Goal: Task Accomplishment & Management: Use online tool/utility

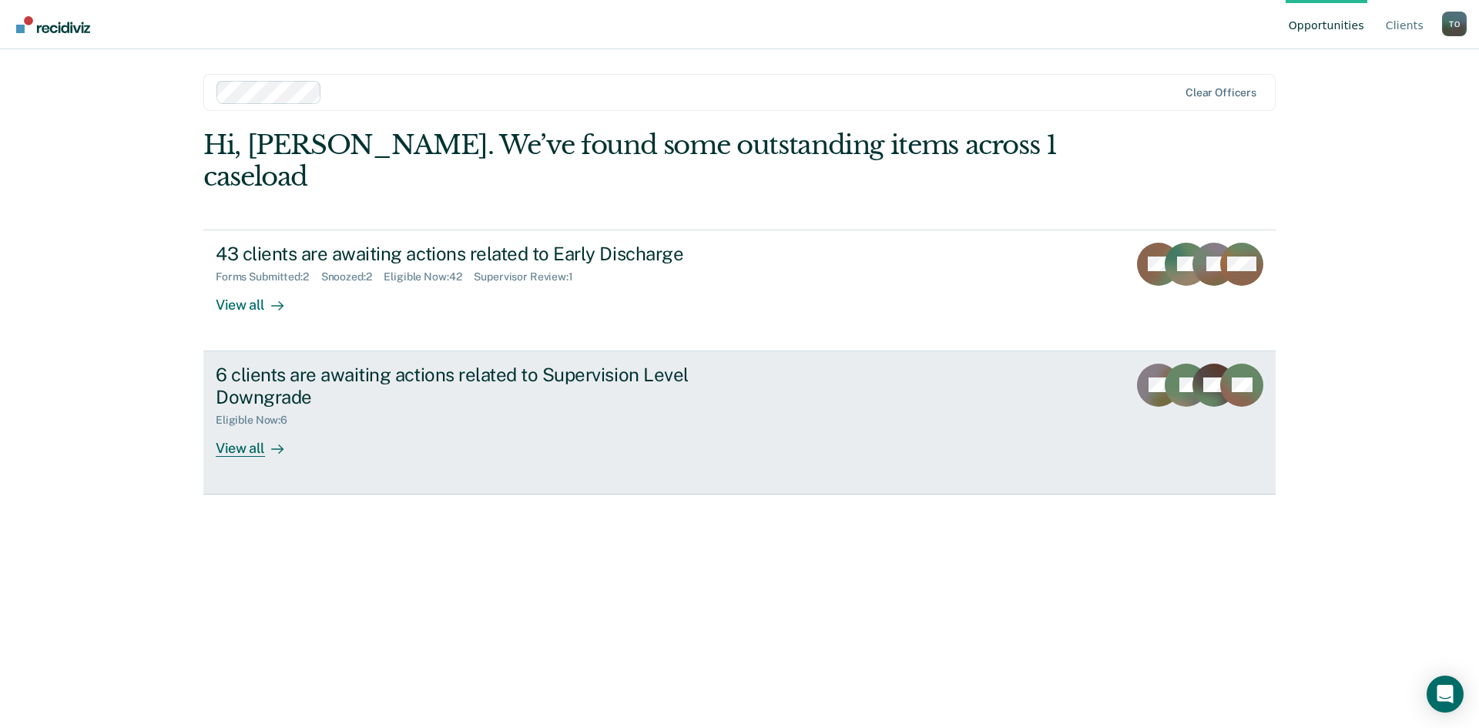
click at [242, 427] on div "View all" at bounding box center [259, 442] width 86 height 30
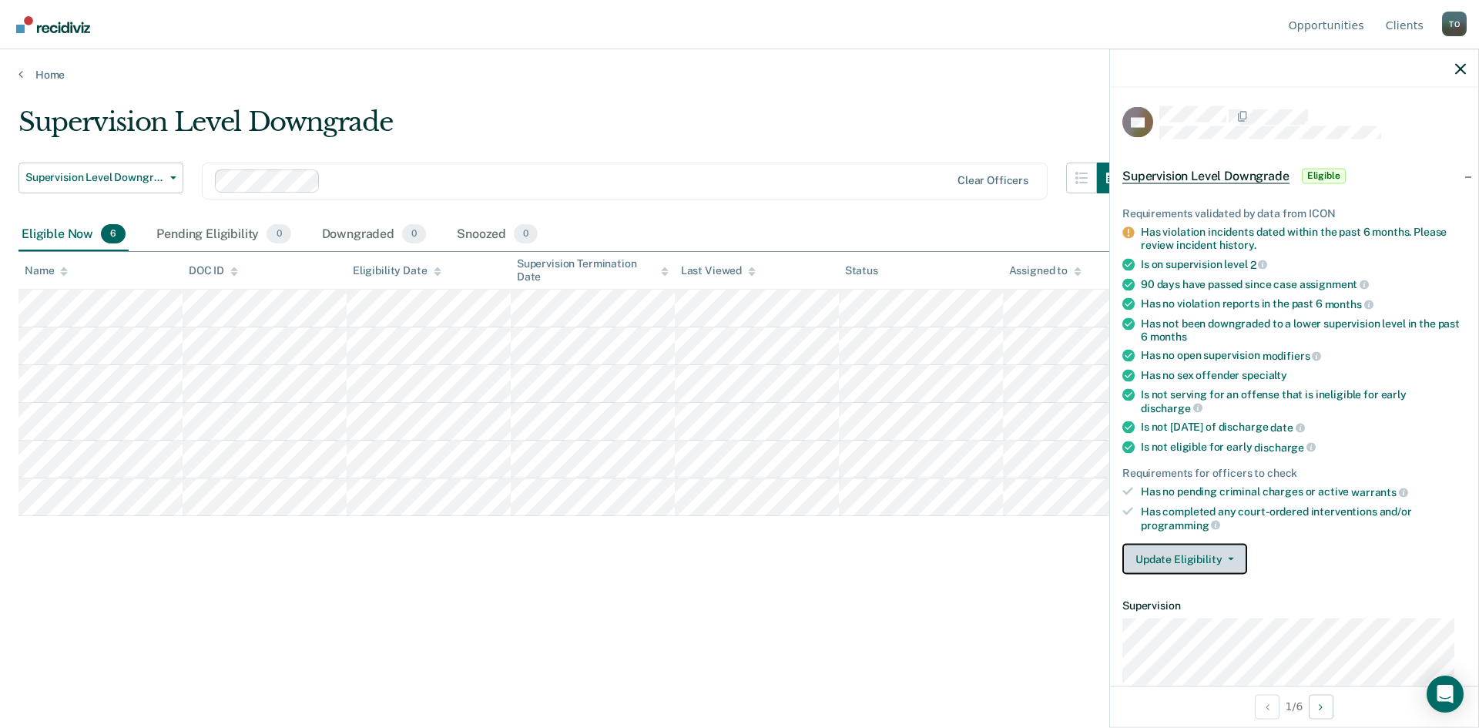
click at [1225, 558] on span "button" at bounding box center [1228, 559] width 12 height 3
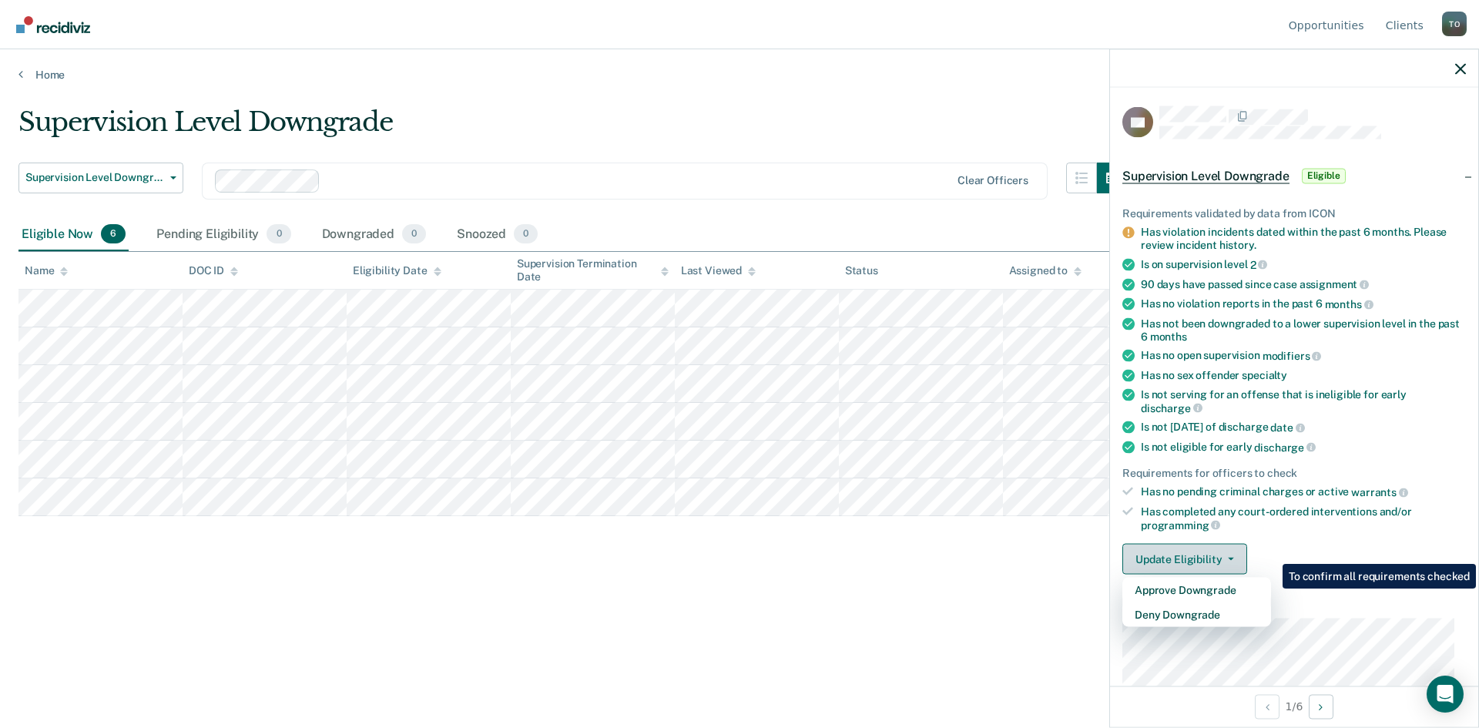
click at [1225, 558] on span "button" at bounding box center [1228, 559] width 12 height 3
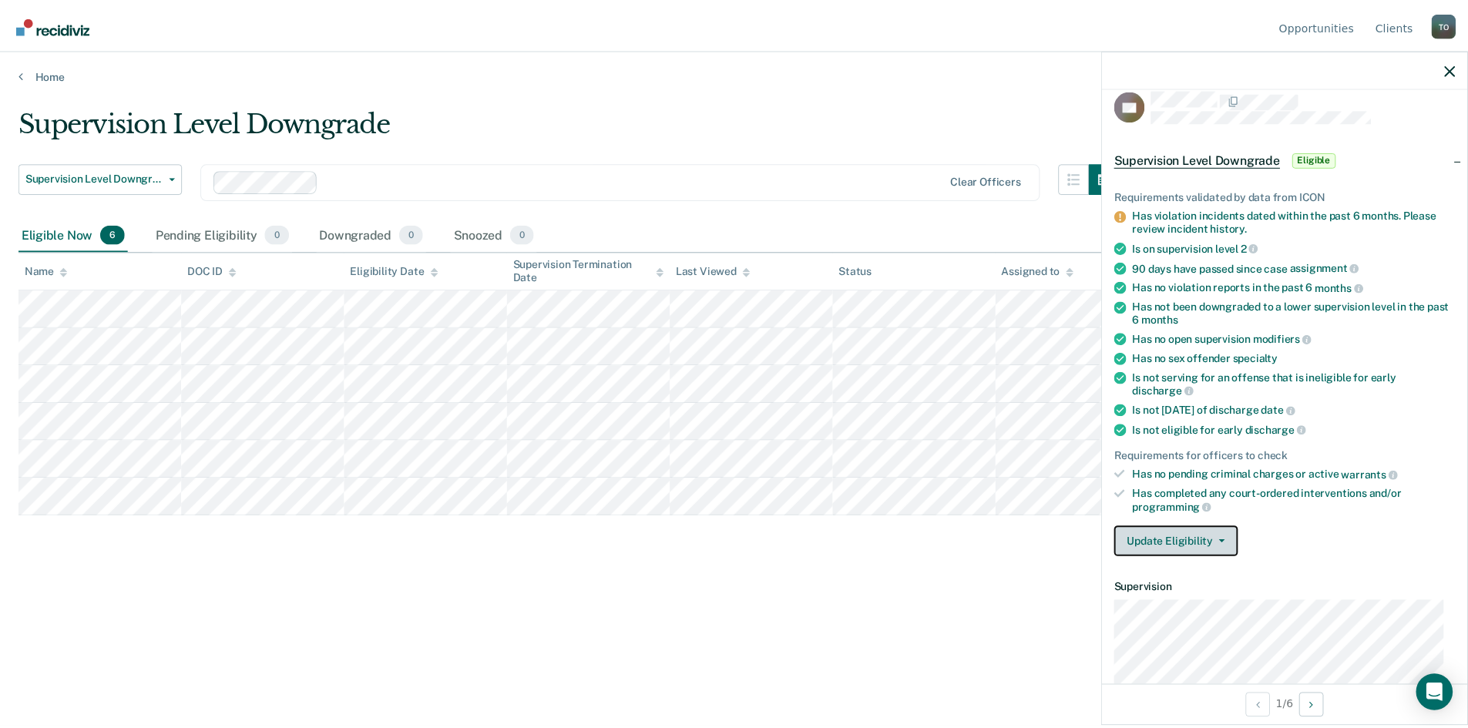
scroll to position [15, 0]
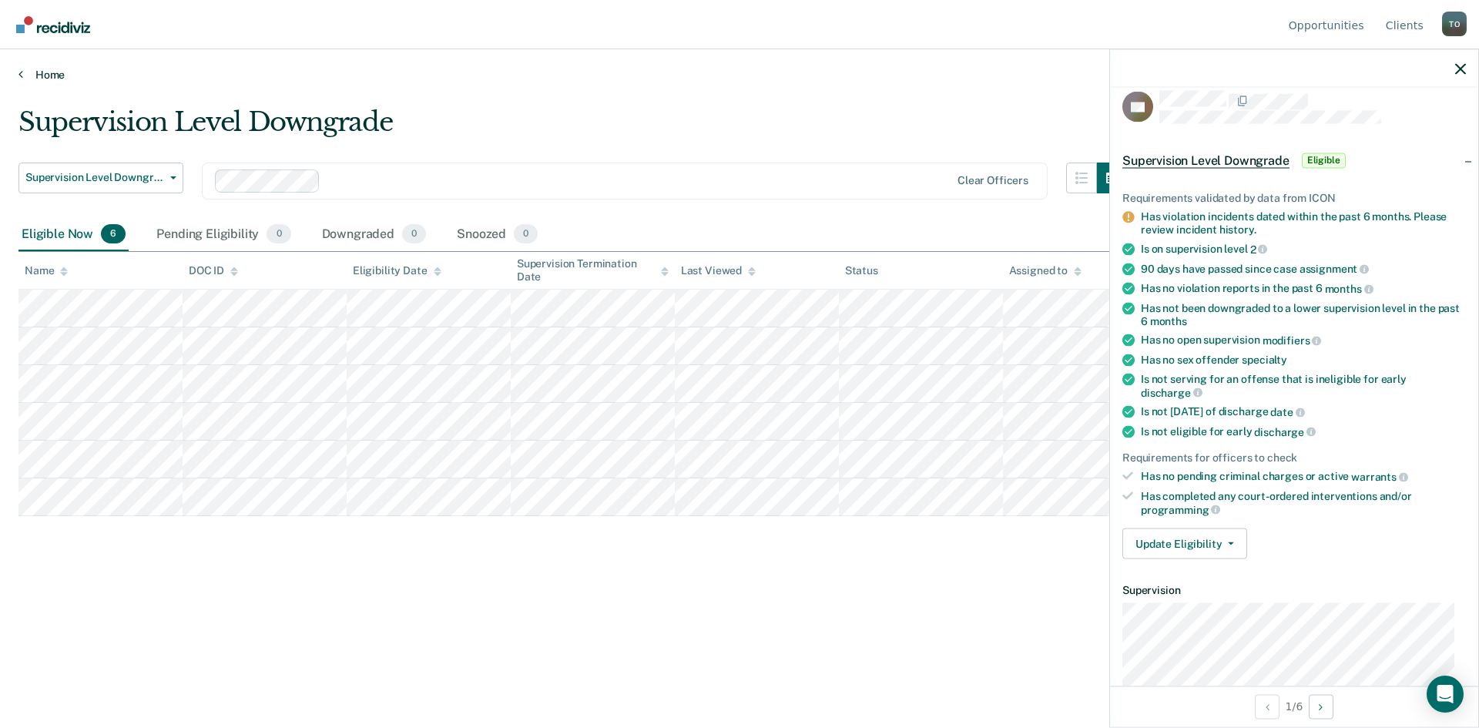
click at [51, 77] on link "Home" at bounding box center [739, 75] width 1442 height 14
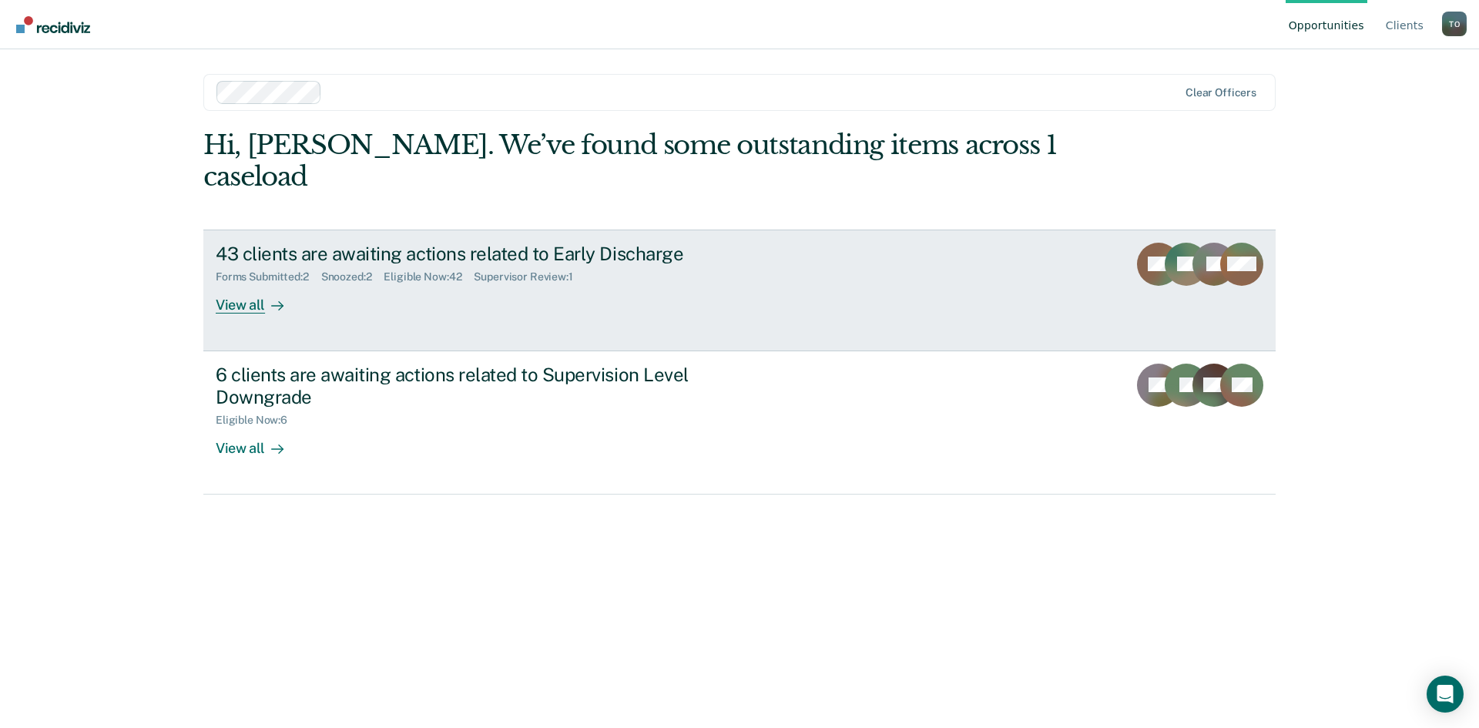
click at [267, 296] on div at bounding box center [274, 305] width 18 height 18
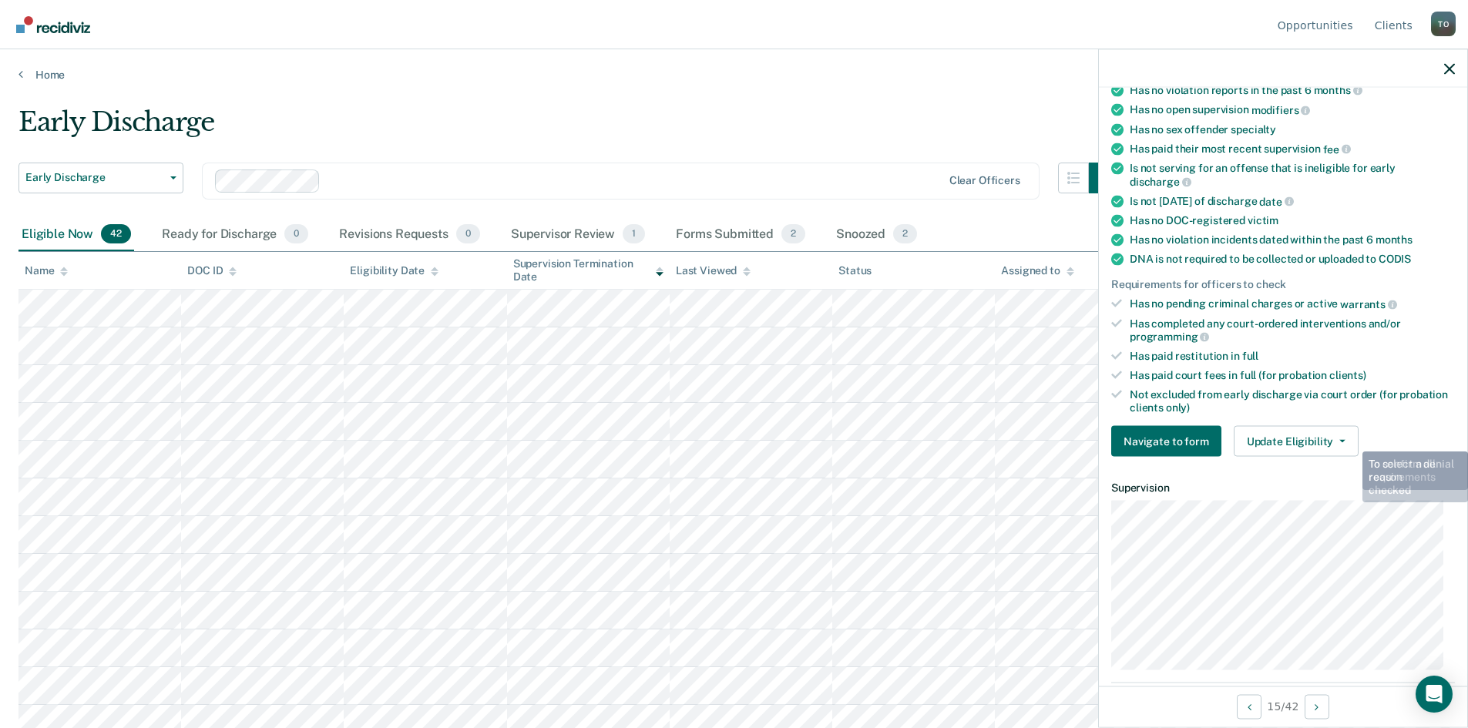
scroll to position [154, 0]
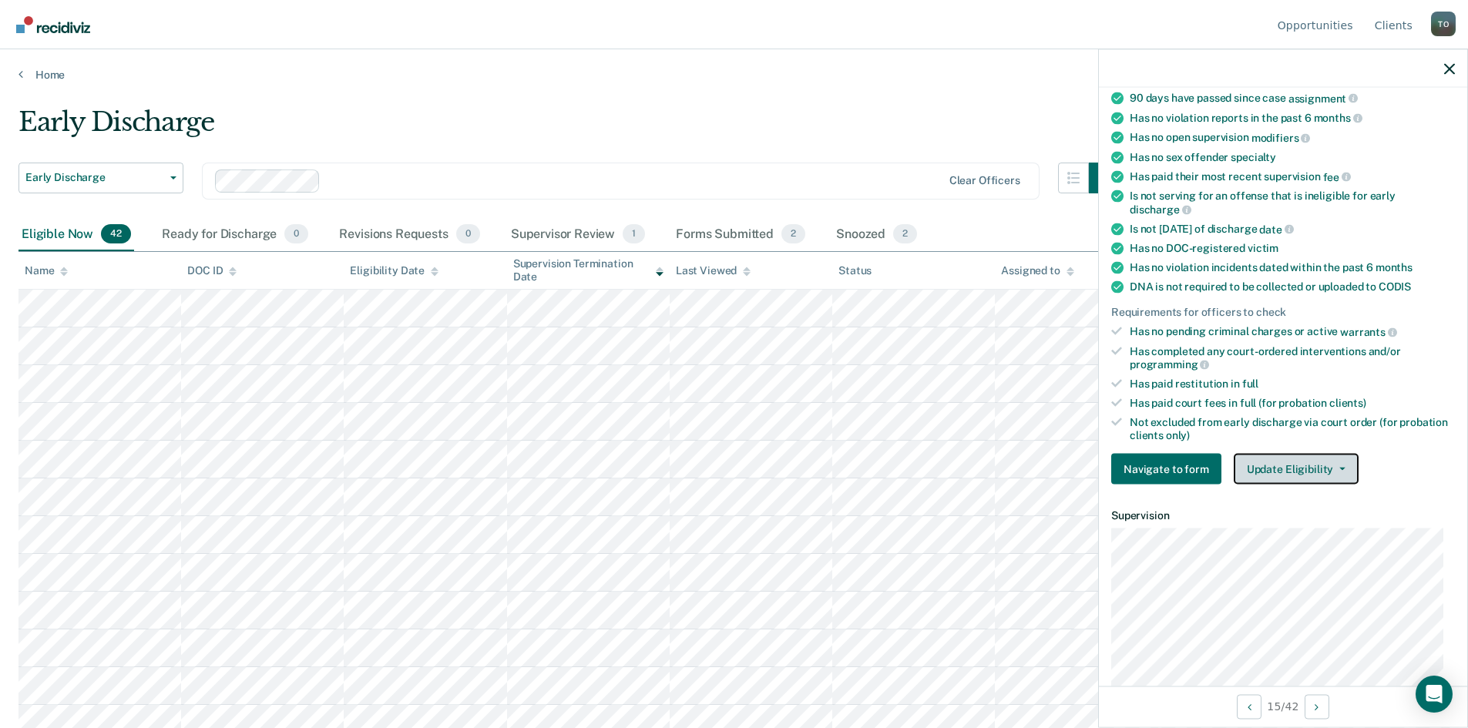
click at [1333, 468] on span "button" at bounding box center [1339, 469] width 12 height 3
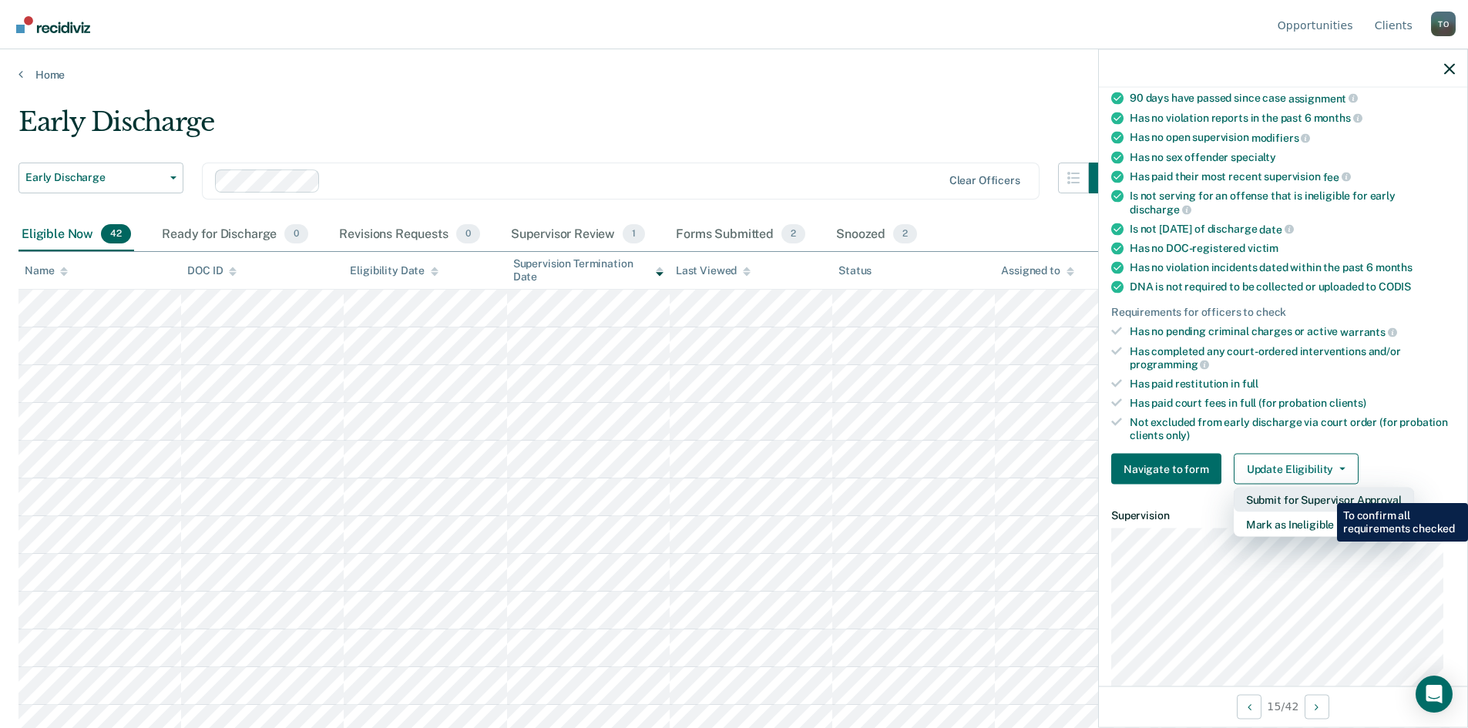
click at [1325, 492] on button "Submit for Supervisor Approval" at bounding box center [1324, 500] width 180 height 25
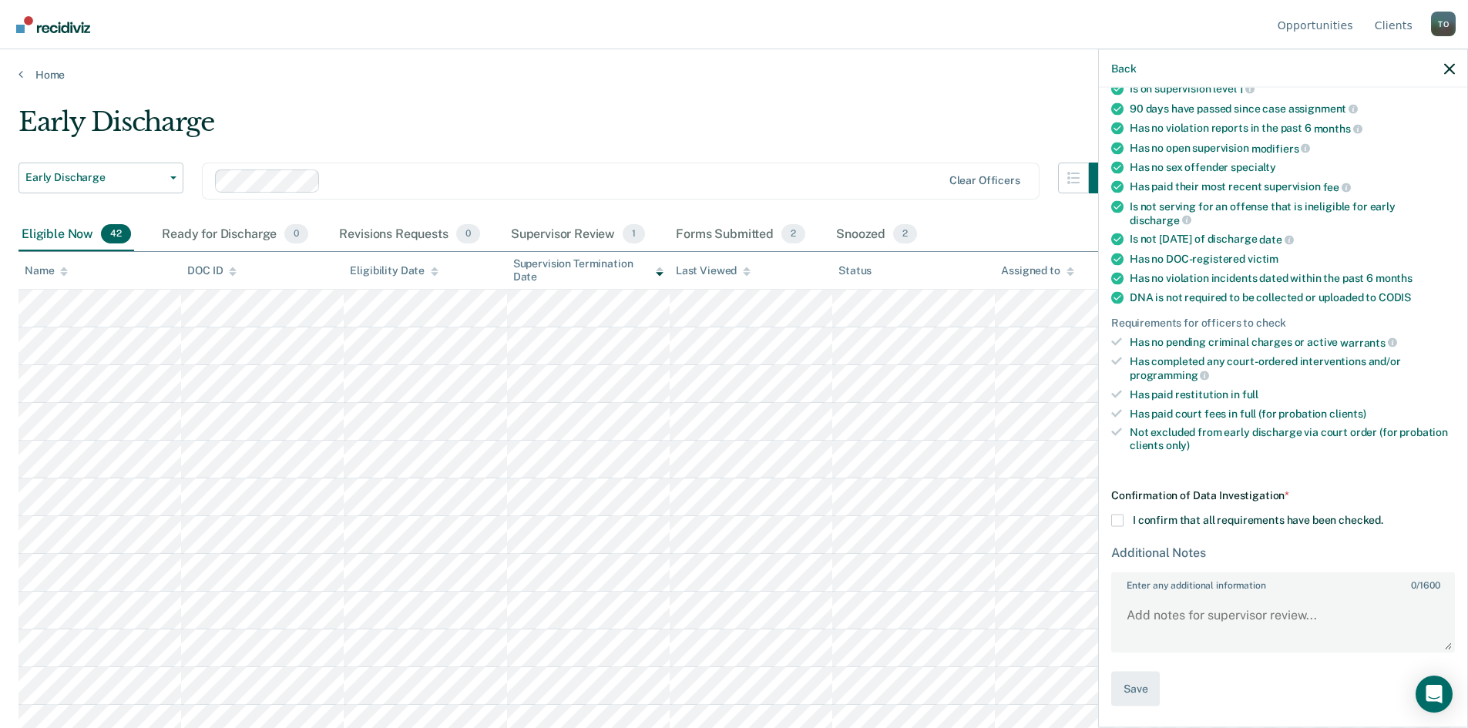
scroll to position [142, 0]
click at [1120, 522] on span at bounding box center [1117, 522] width 12 height 12
click at [1383, 516] on input "I confirm that all requirements have been checked." at bounding box center [1383, 516] width 0 height 0
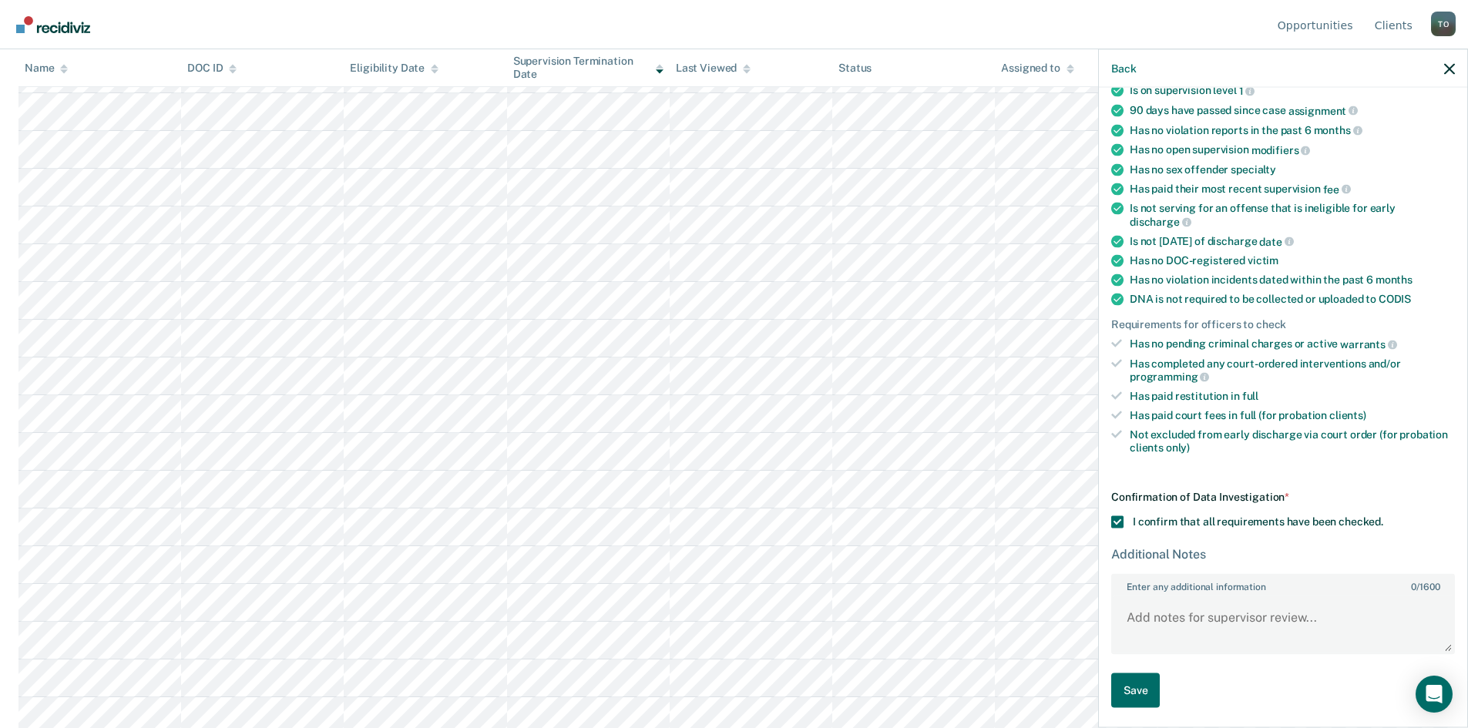
scroll to position [231, 0]
click at [1147, 690] on button "Save" at bounding box center [1135, 690] width 49 height 35
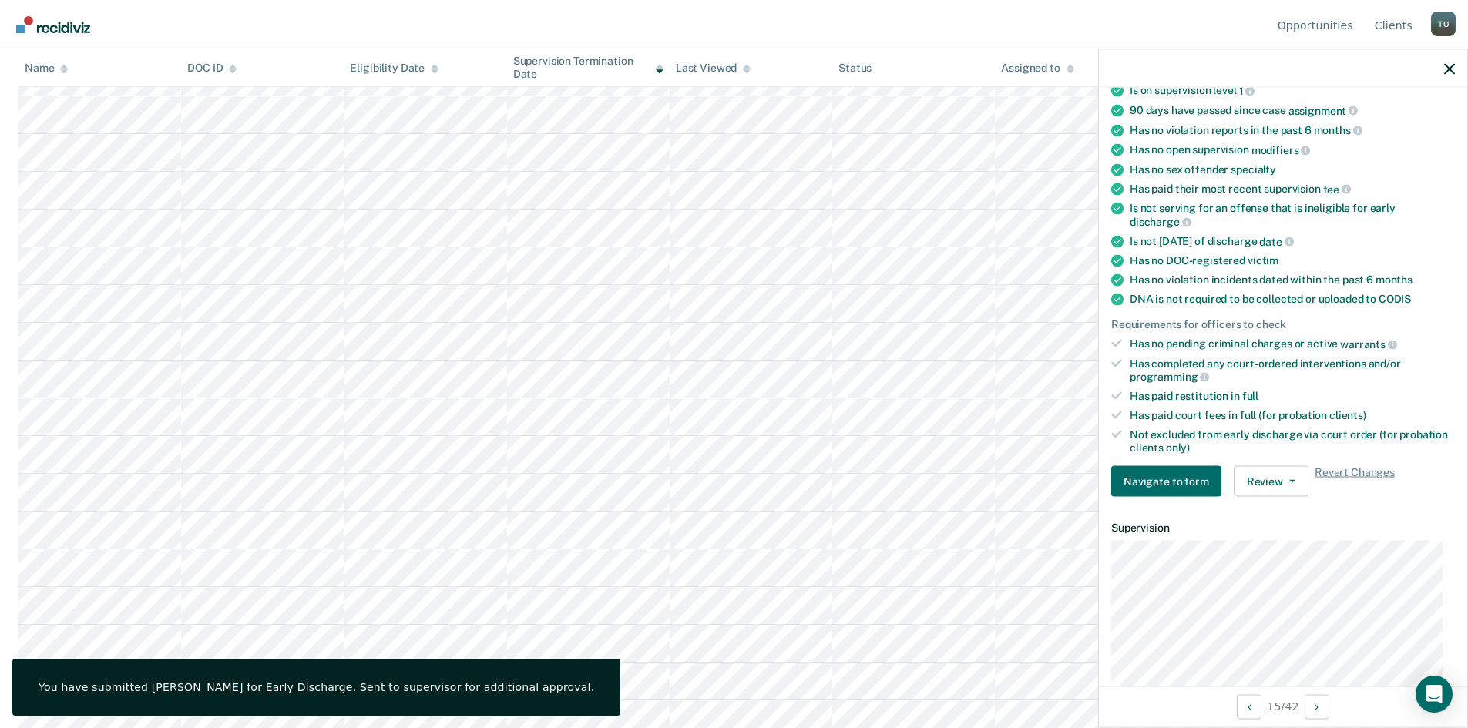
scroll to position [65, 0]
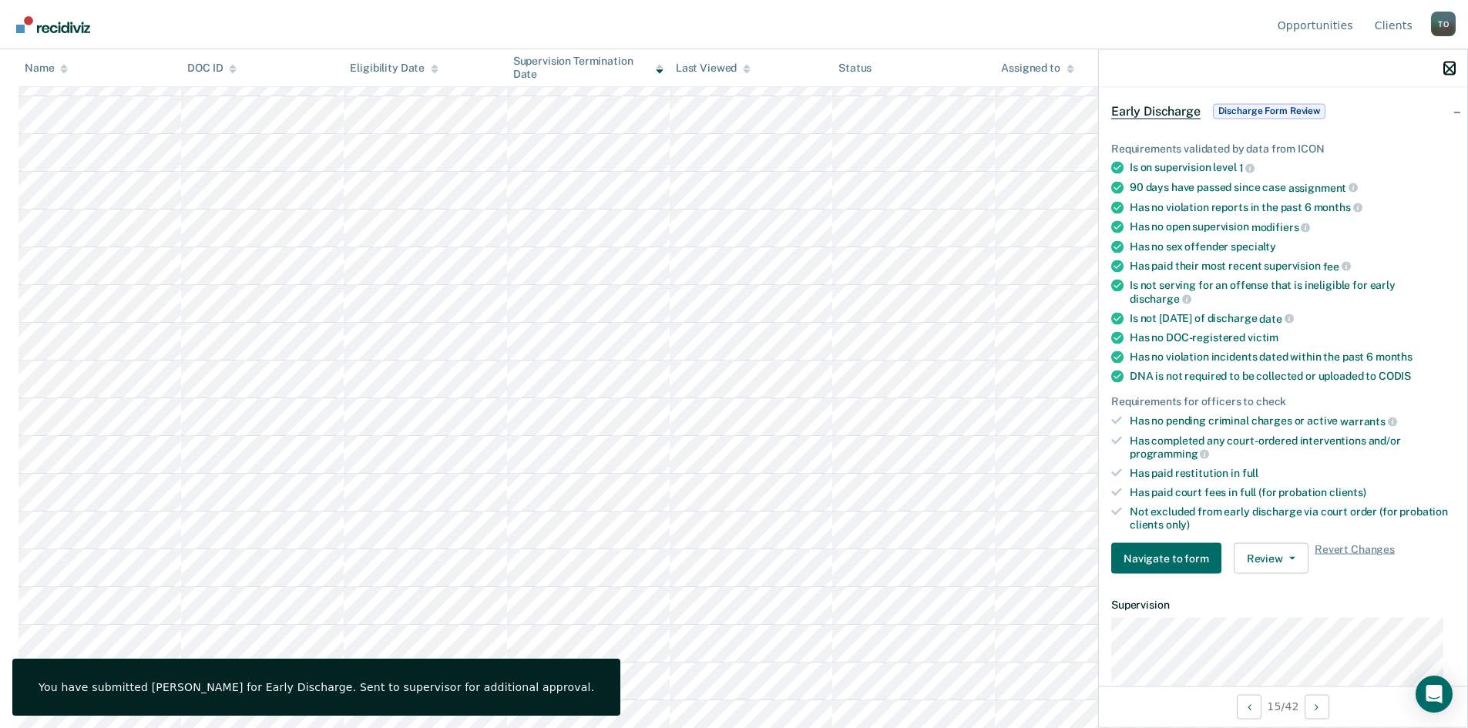
drag, startPoint x: 1450, startPoint y: 67, endPoint x: 1440, endPoint y: 70, distance: 10.5
click at [1450, 67] on icon "button" at bounding box center [1449, 68] width 11 height 11
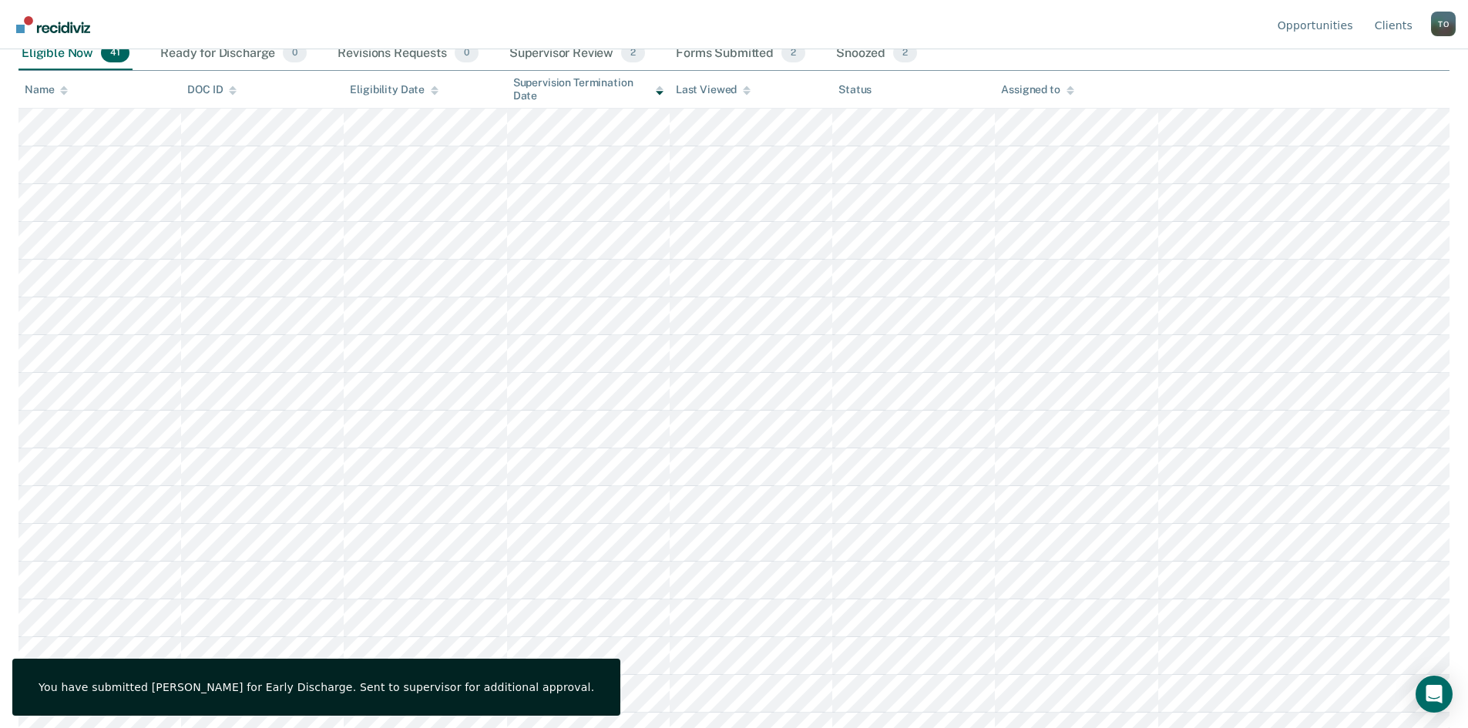
scroll to position [154, 0]
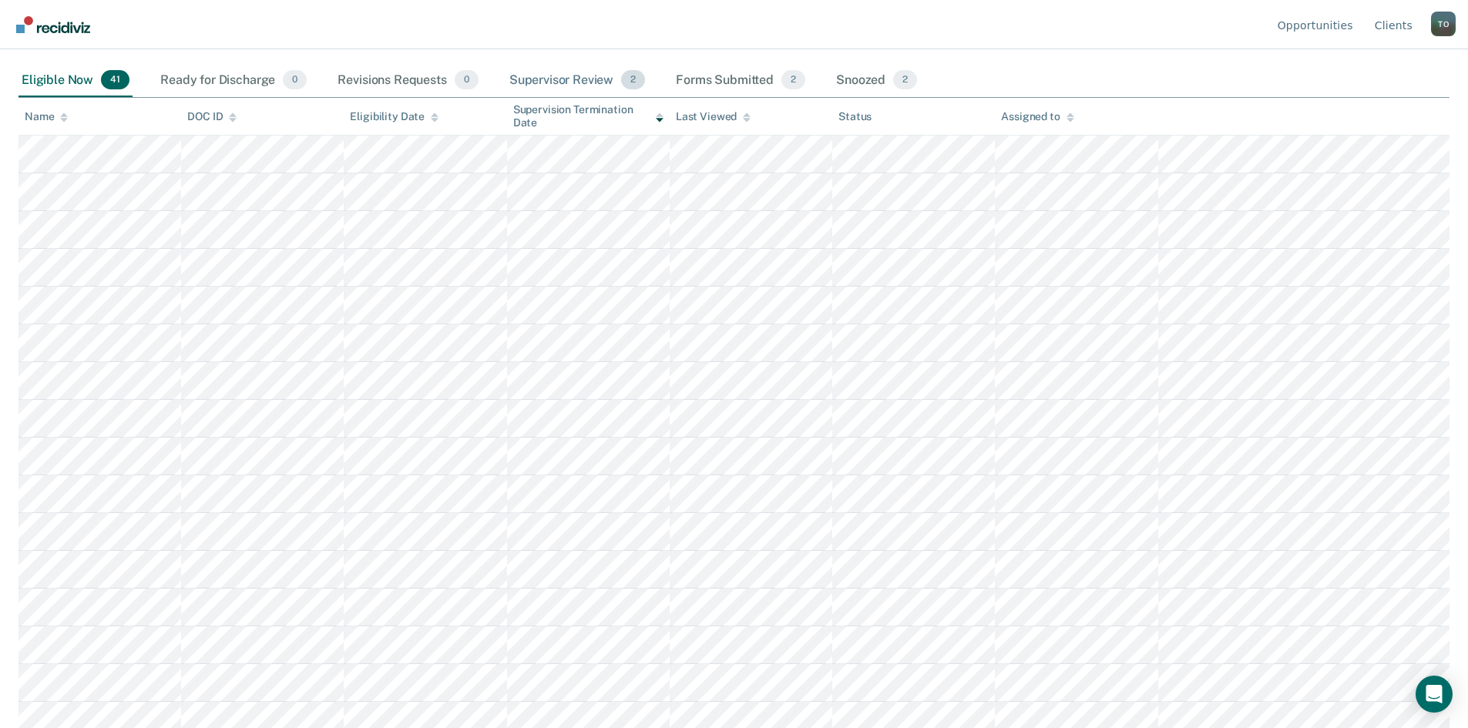
click at [586, 76] on div "Supervisor Review 2" at bounding box center [577, 81] width 143 height 34
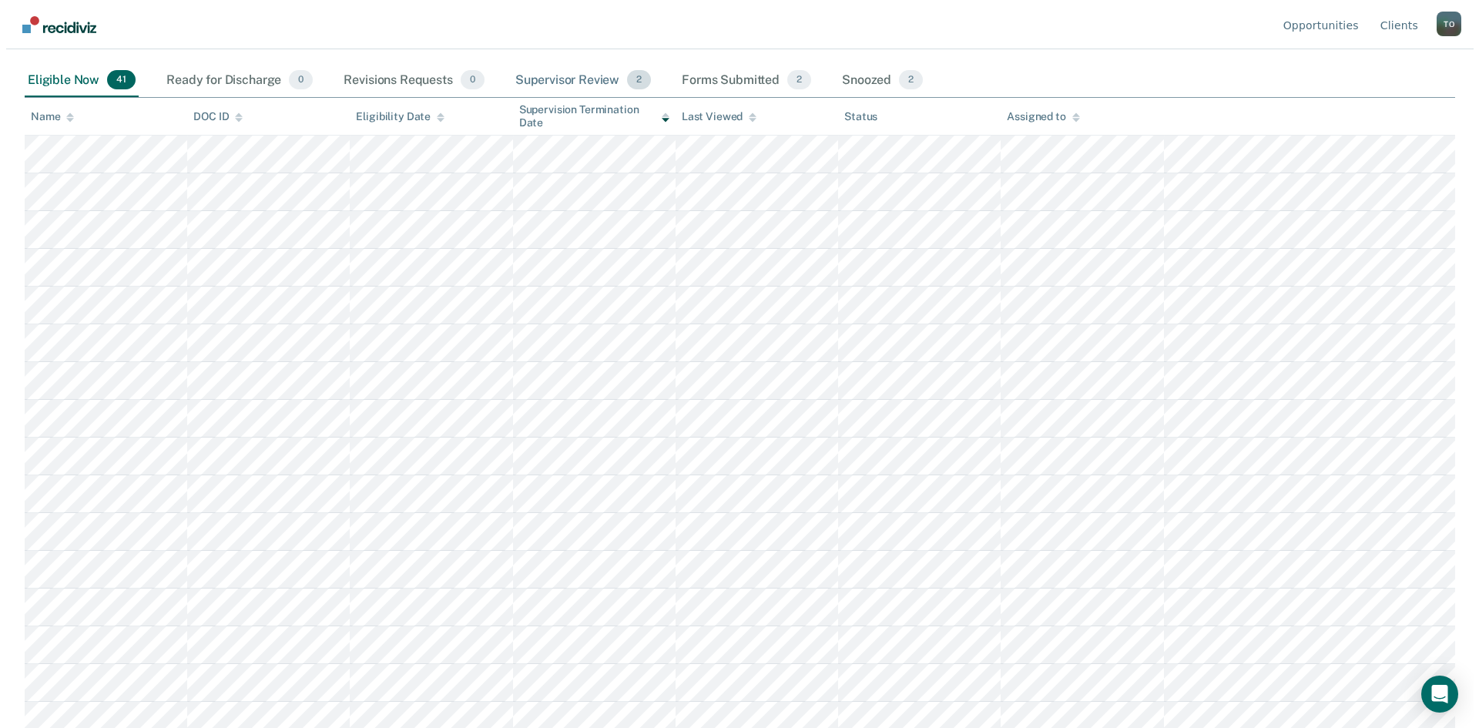
scroll to position [0, 0]
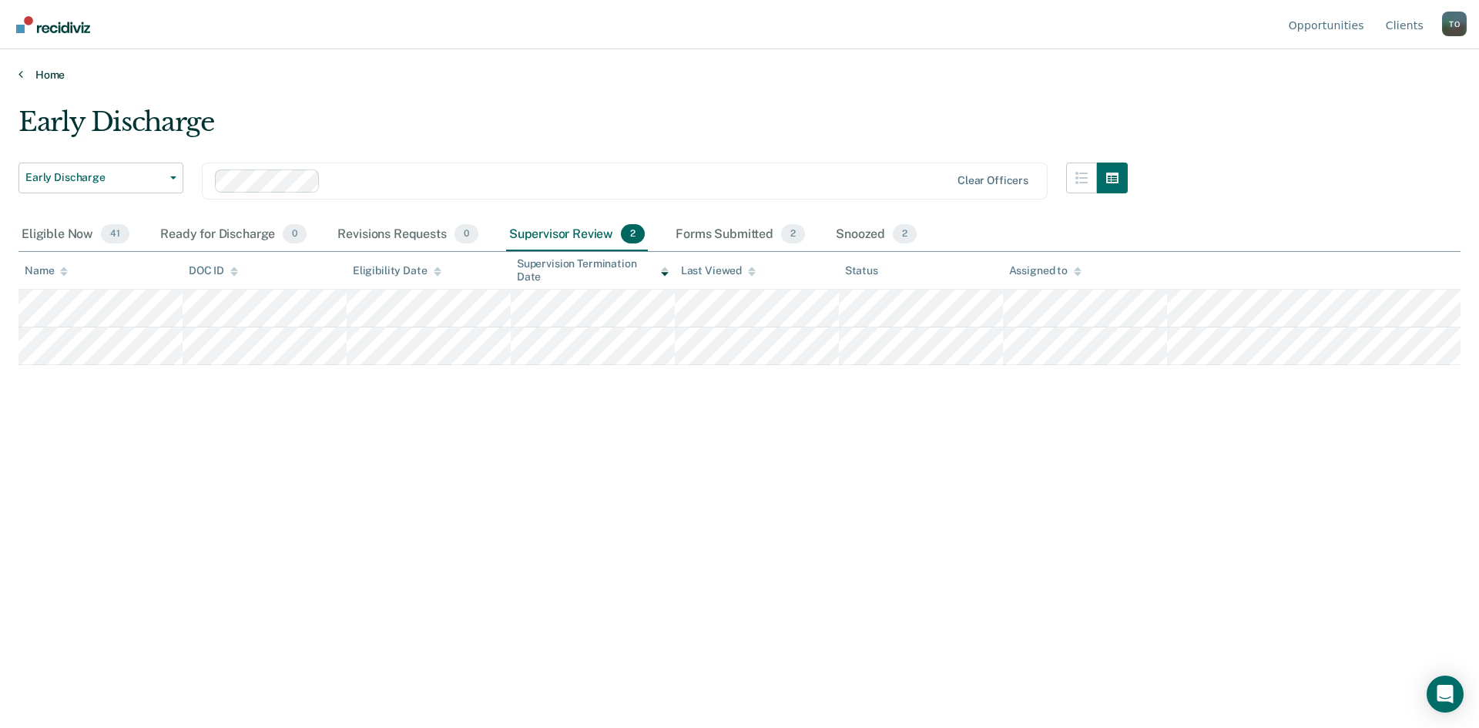
click at [56, 79] on link "Home" at bounding box center [739, 75] width 1442 height 14
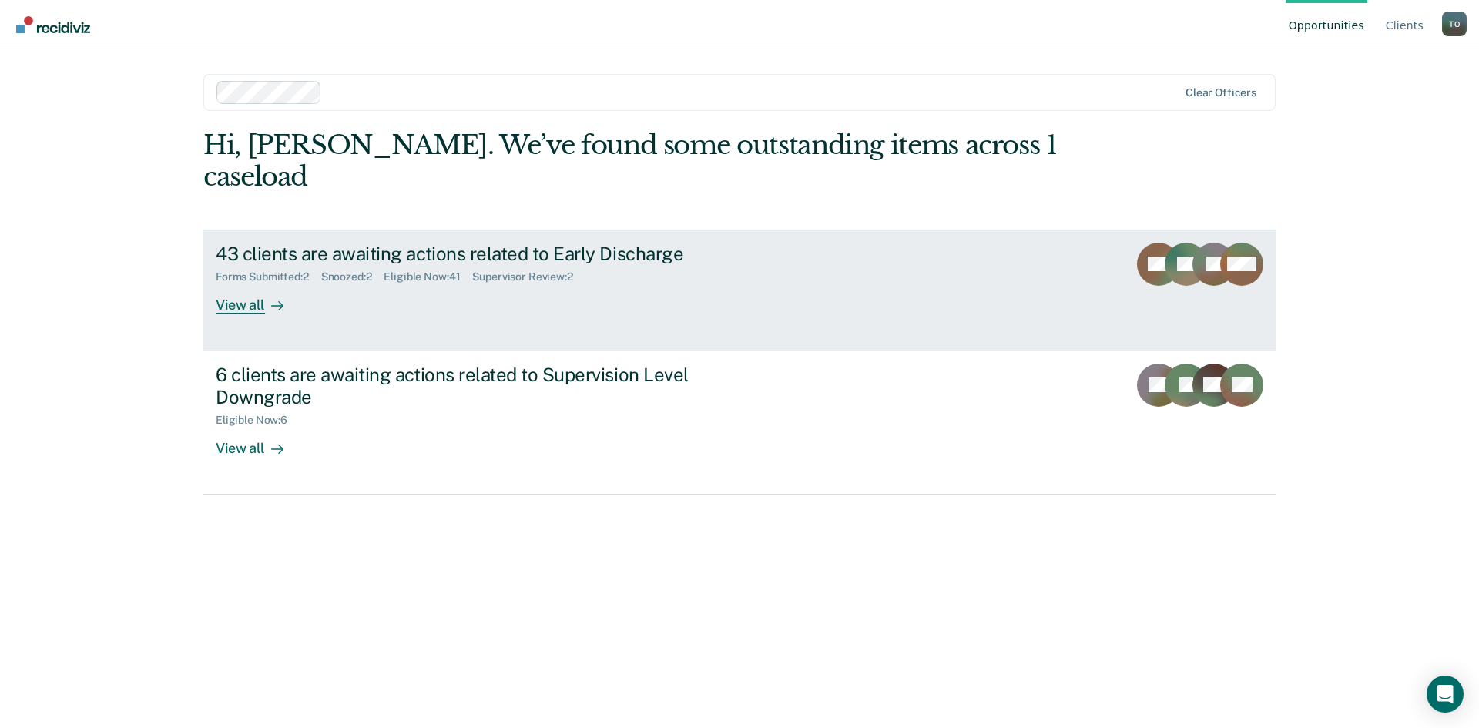
click at [249, 284] on div "View all" at bounding box center [259, 299] width 86 height 30
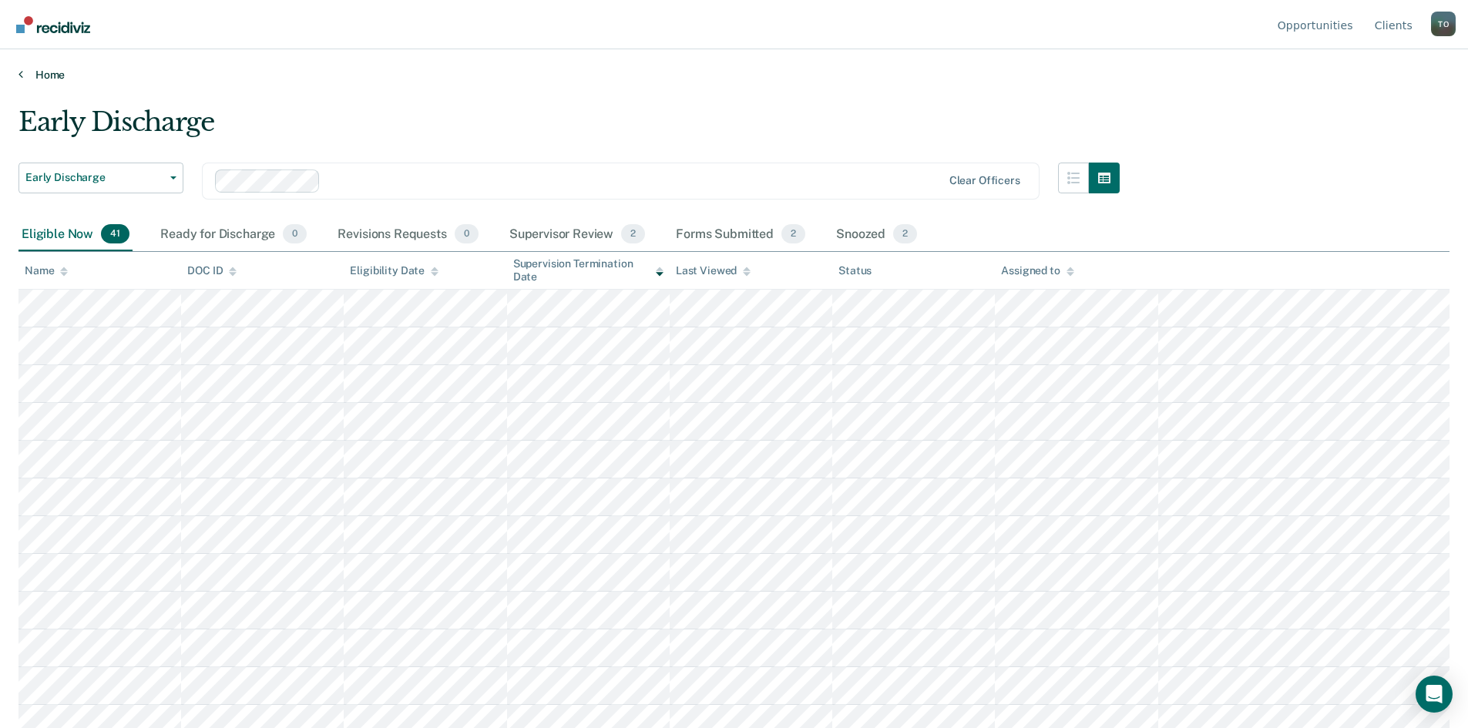
click at [29, 69] on link "Home" at bounding box center [733, 75] width 1431 height 14
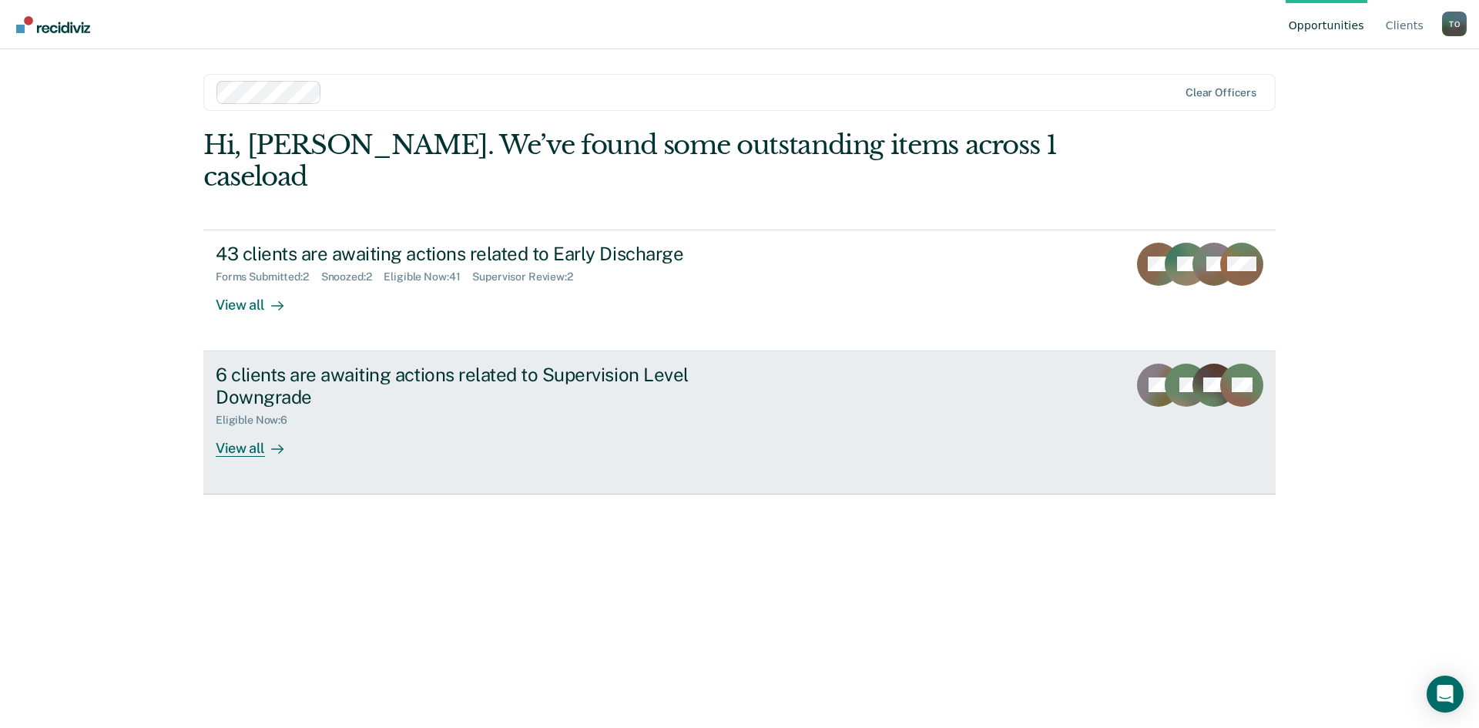
click at [248, 427] on div "View all" at bounding box center [259, 442] width 86 height 30
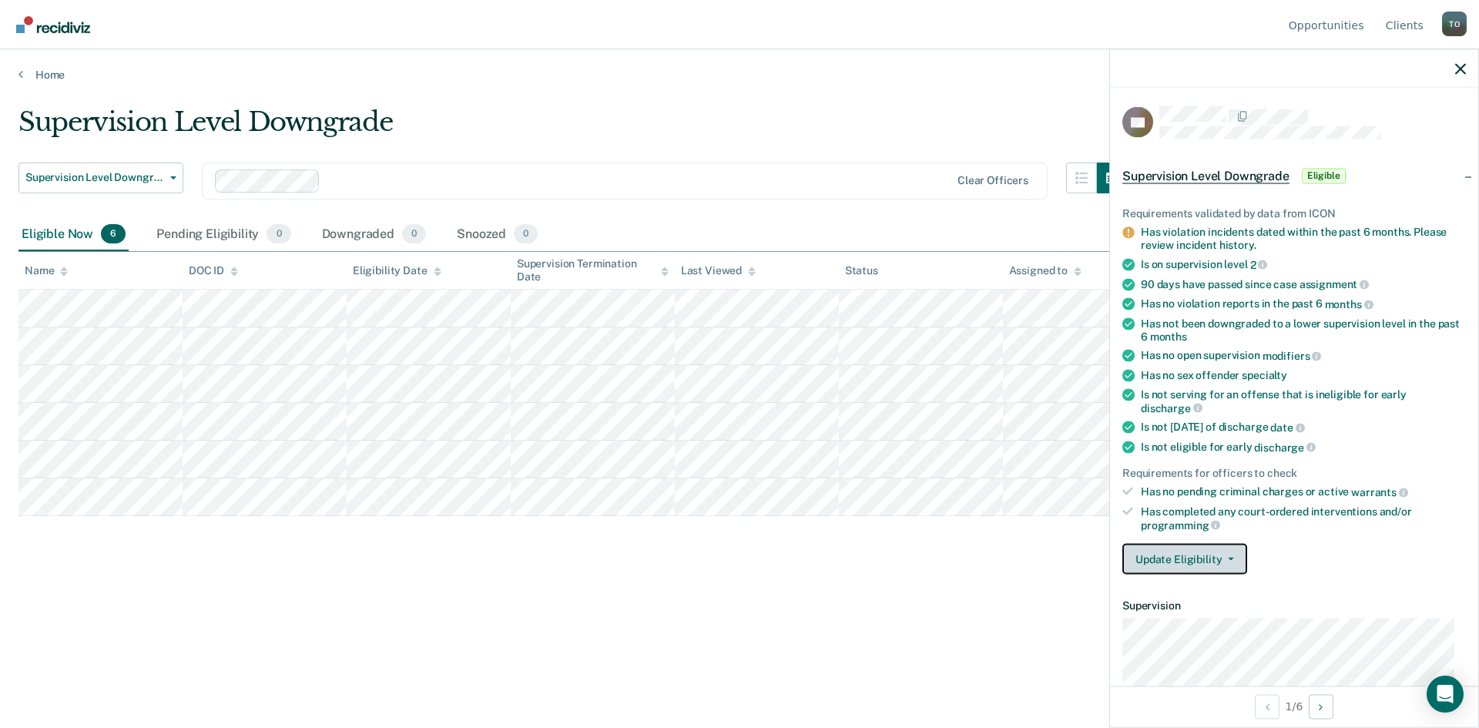
click at [1210, 560] on button "Update Eligibility" at bounding box center [1185, 559] width 125 height 31
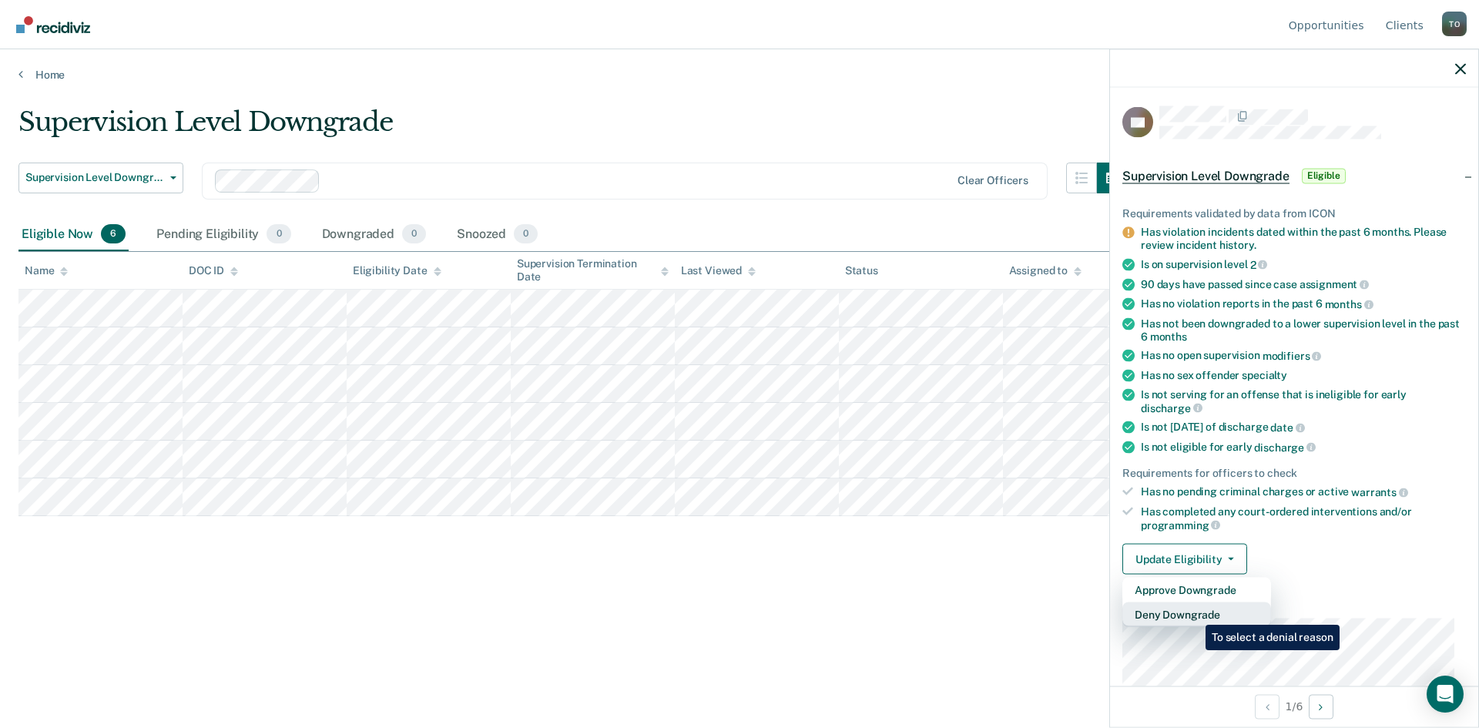
click at [1194, 613] on button "Deny Downgrade" at bounding box center [1197, 615] width 149 height 25
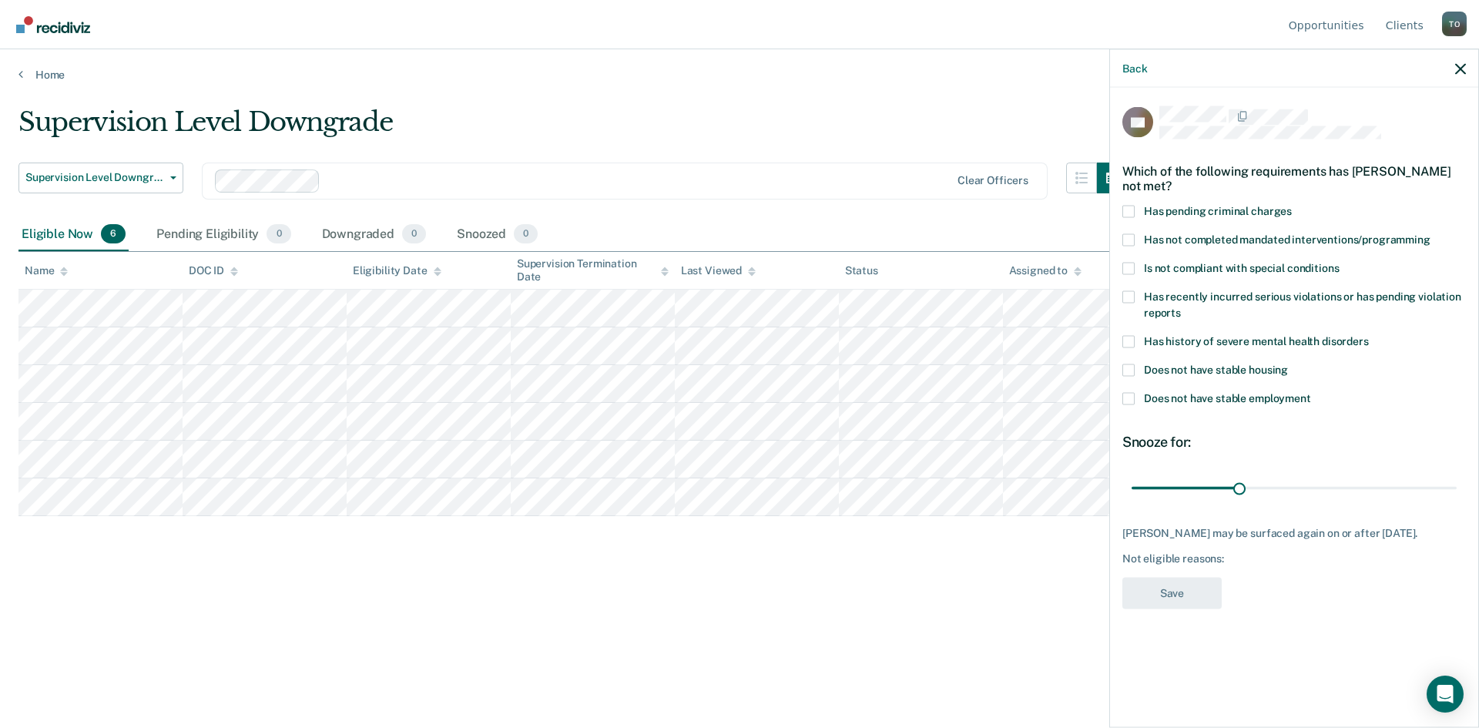
click at [1132, 262] on span at bounding box center [1129, 268] width 12 height 12
click at [1339, 262] on input "Is not compliant with special conditions" at bounding box center [1339, 262] width 0 height 0
click at [1236, 475] on input "range" at bounding box center [1294, 488] width 325 height 27
click at [1173, 577] on button "Save" at bounding box center [1172, 593] width 99 height 32
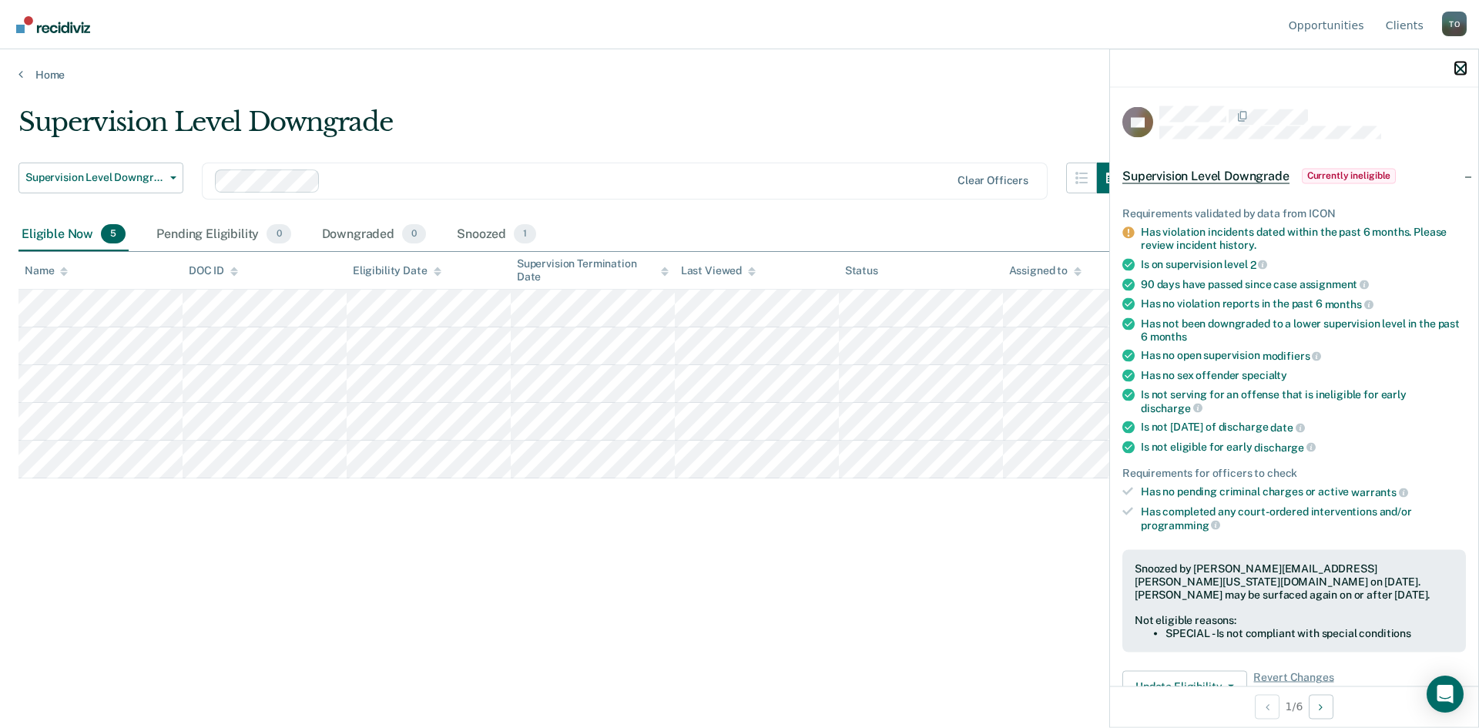
click at [1462, 68] on icon "button" at bounding box center [1461, 68] width 11 height 11
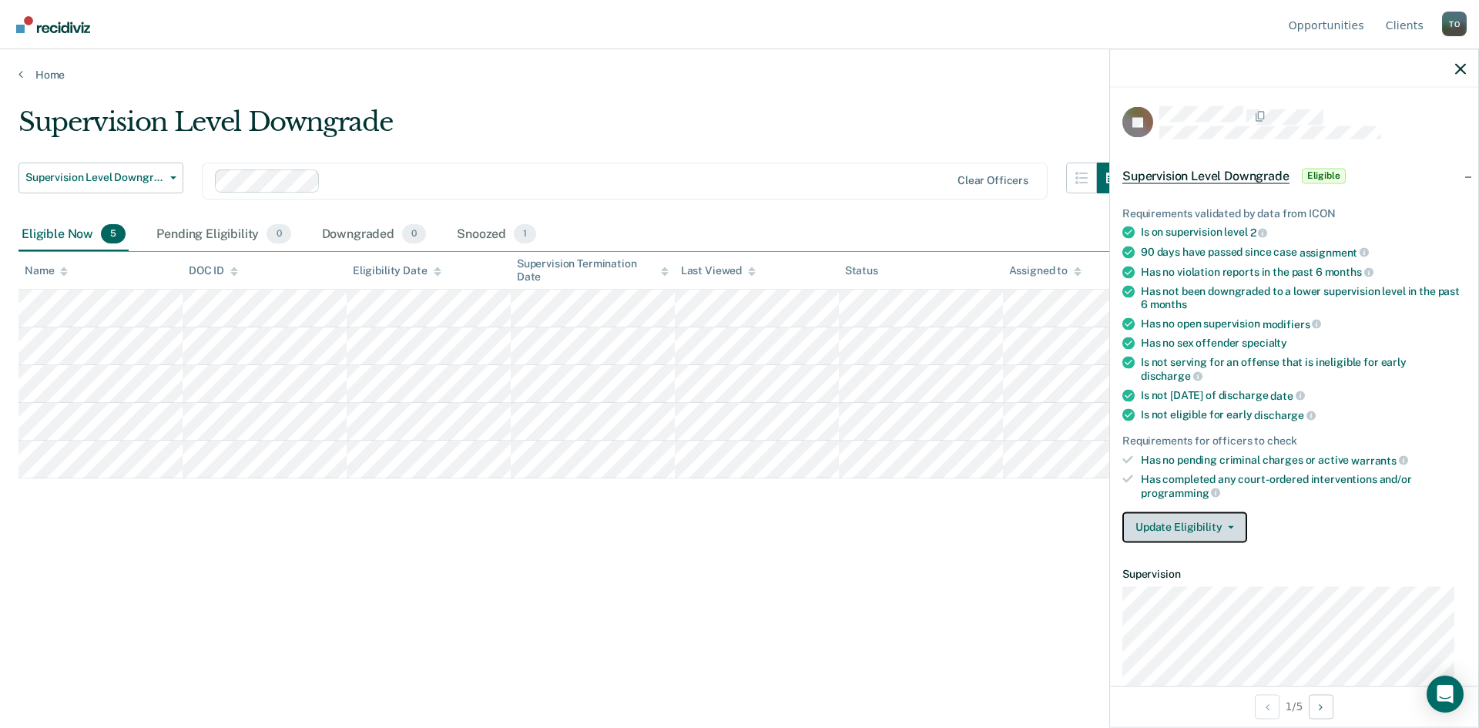
drag, startPoint x: 1183, startPoint y: 521, endPoint x: 1197, endPoint y: 509, distance: 18.1
click at [1184, 521] on button "Update Eligibility" at bounding box center [1185, 527] width 125 height 31
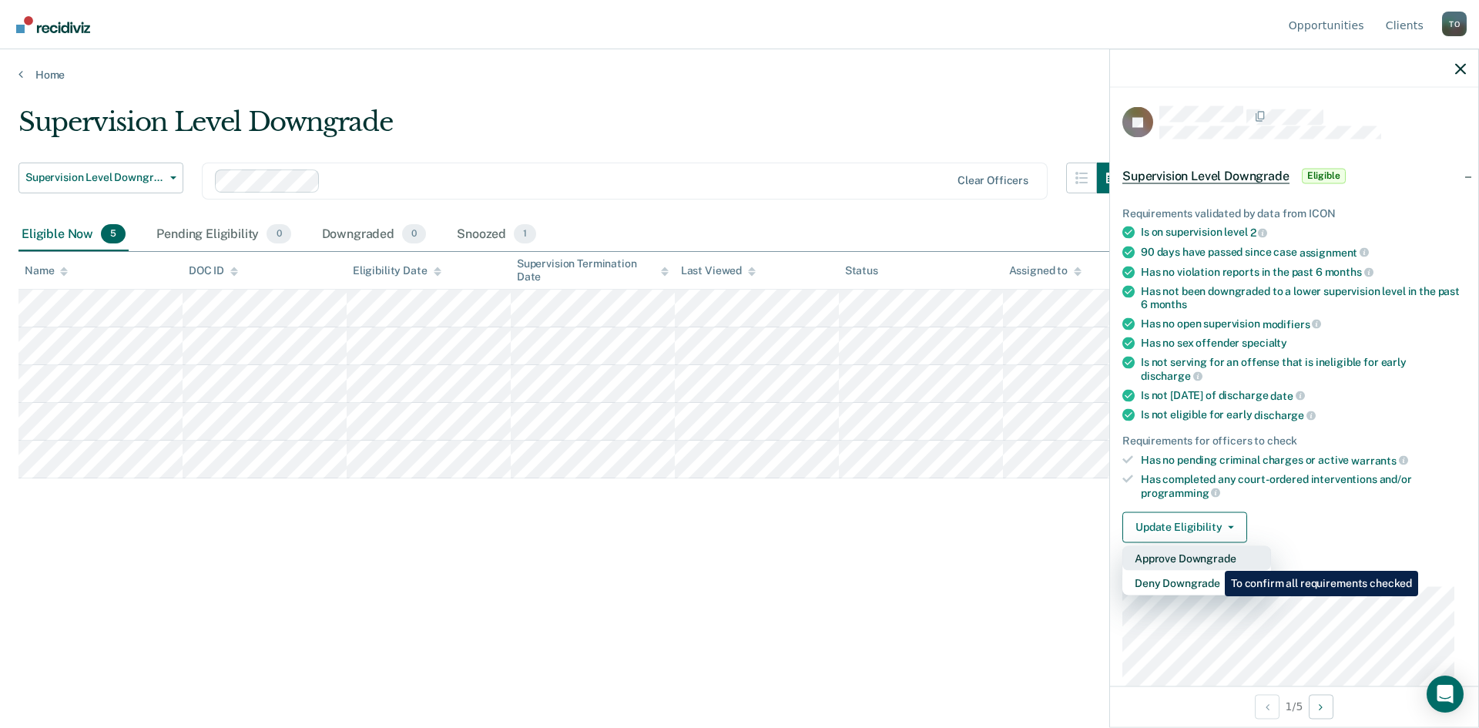
click at [1214, 559] on button "Approve Downgrade" at bounding box center [1197, 558] width 149 height 25
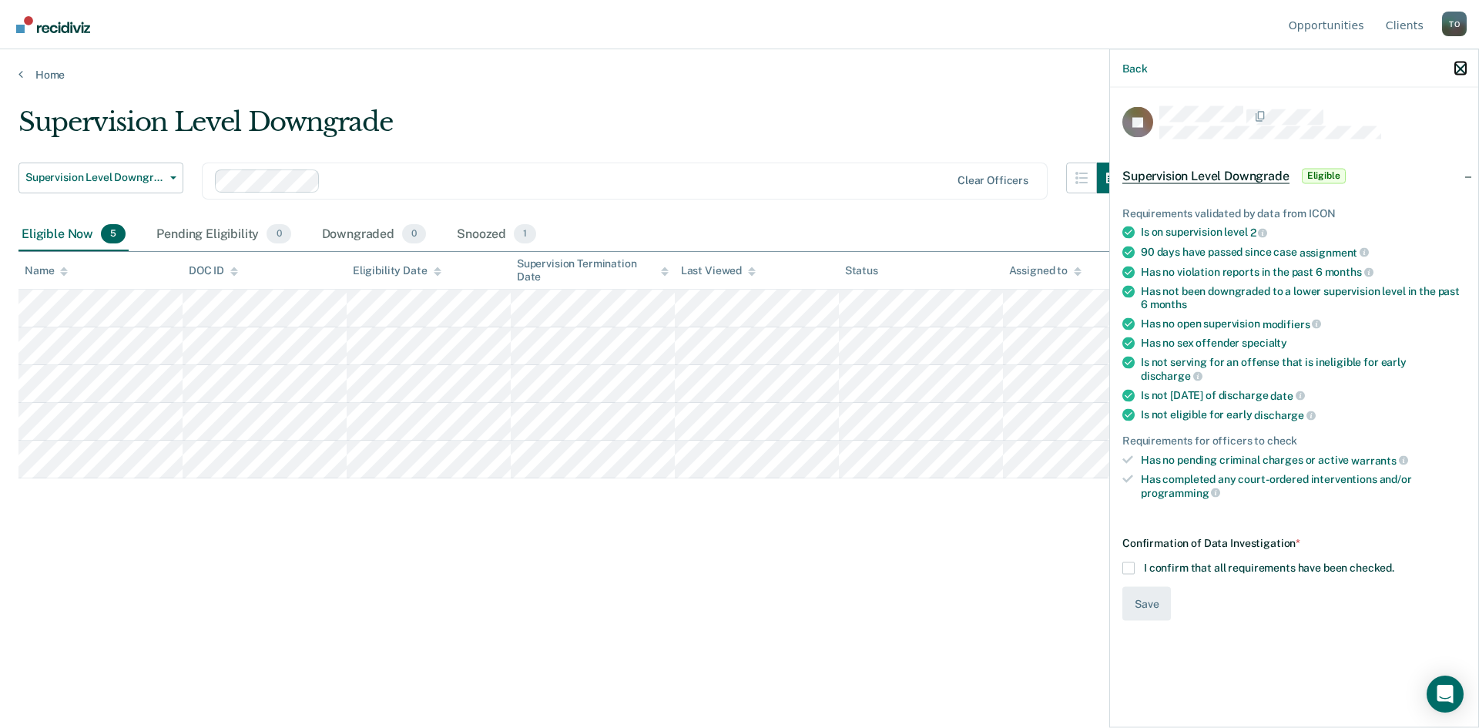
click at [1464, 73] on icon "button" at bounding box center [1461, 68] width 11 height 11
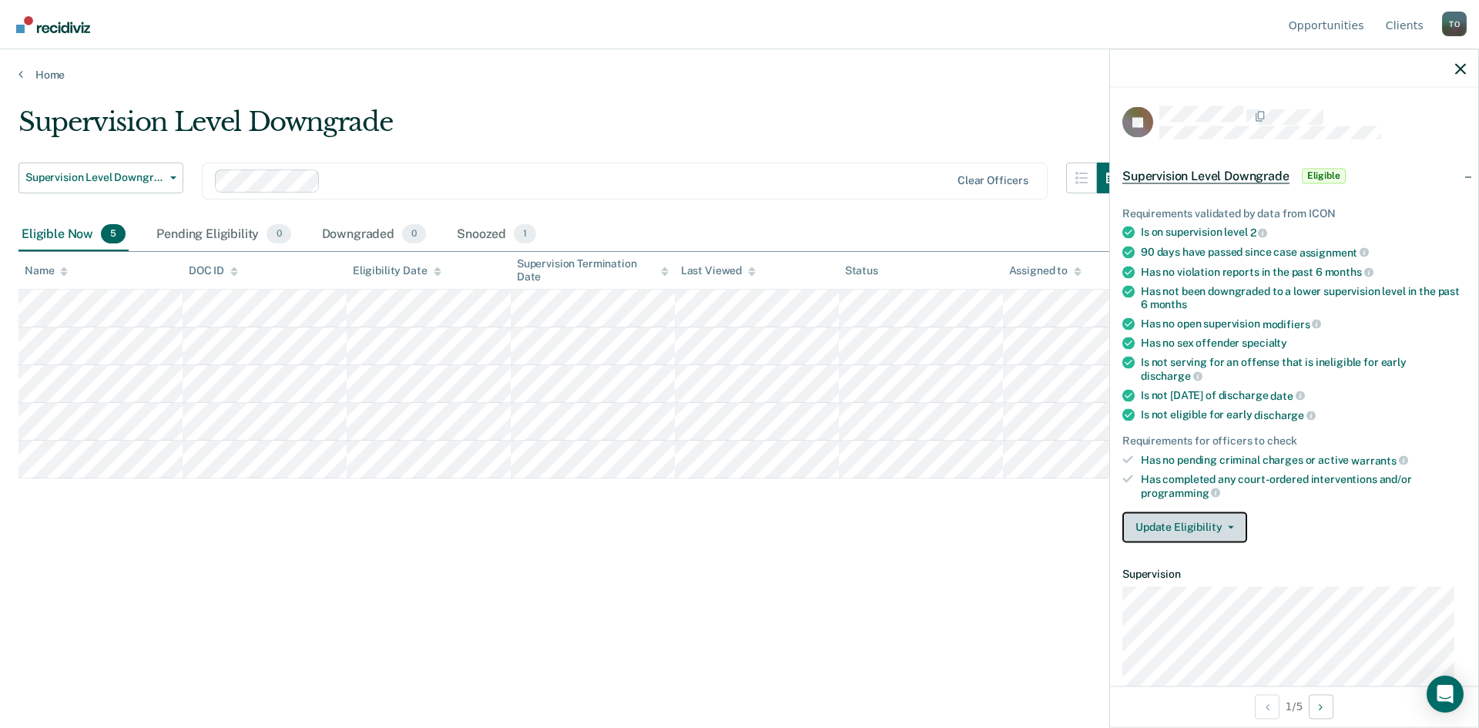
click at [1222, 530] on button "Update Eligibility" at bounding box center [1185, 527] width 125 height 31
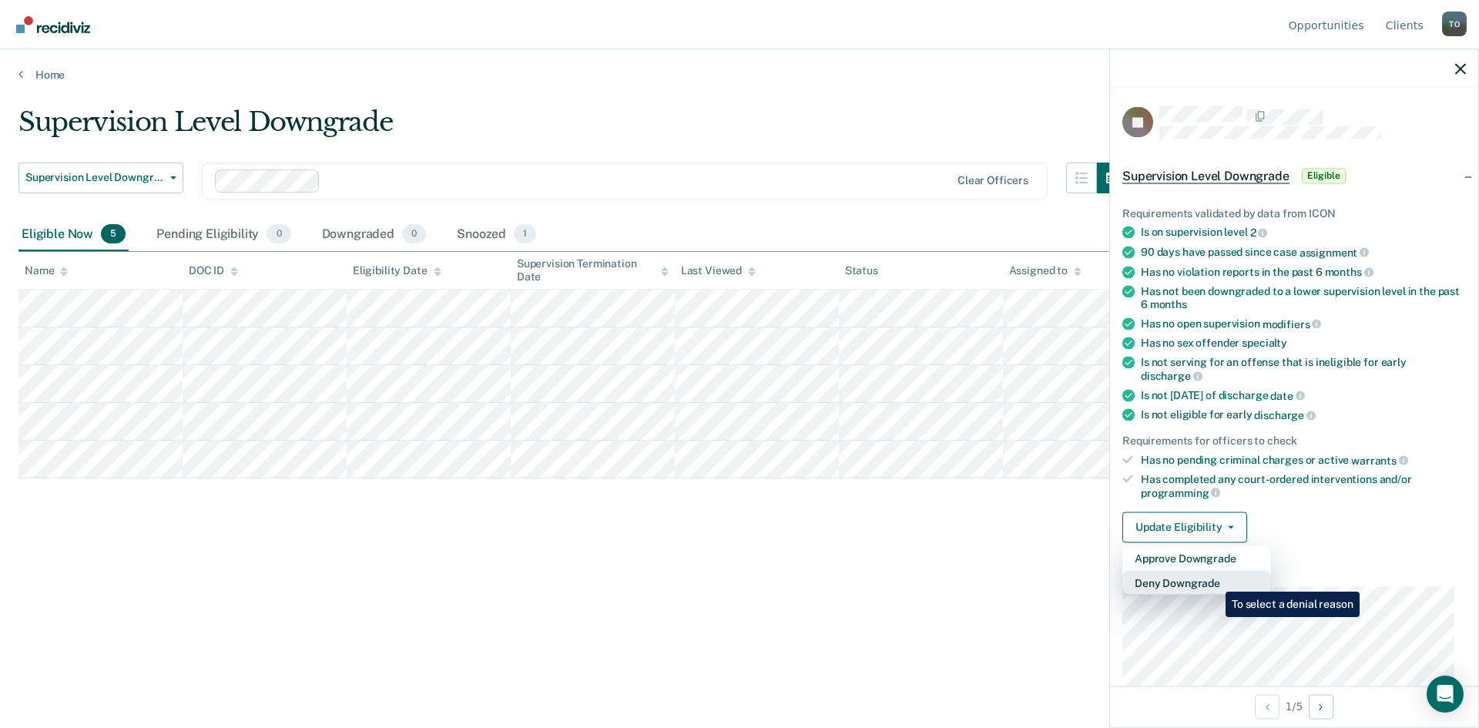
click at [1214, 580] on button "Deny Downgrade" at bounding box center [1197, 582] width 149 height 25
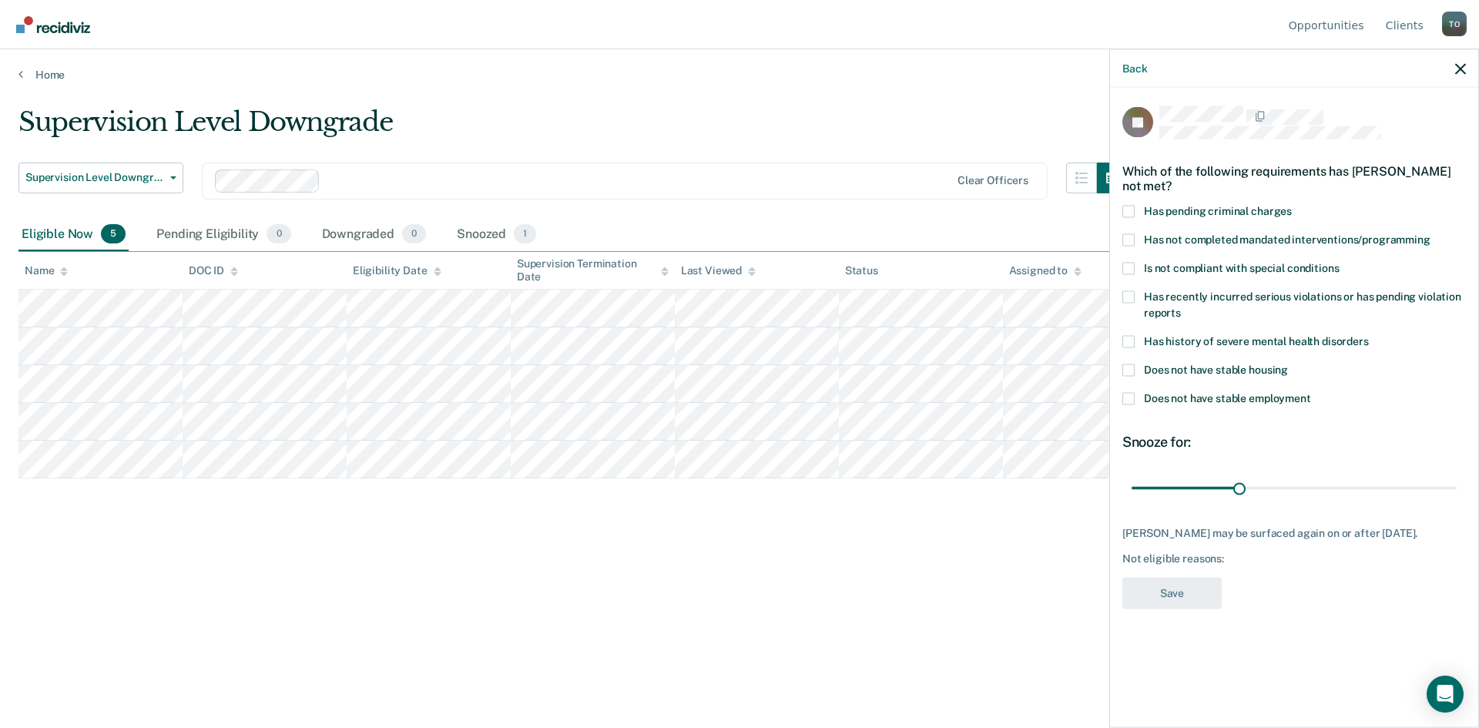
click at [1129, 270] on span at bounding box center [1129, 268] width 12 height 12
click at [1339, 262] on input "Is not compliant with special conditions" at bounding box center [1339, 262] width 0 height 0
click at [1158, 590] on button "Save" at bounding box center [1172, 593] width 99 height 32
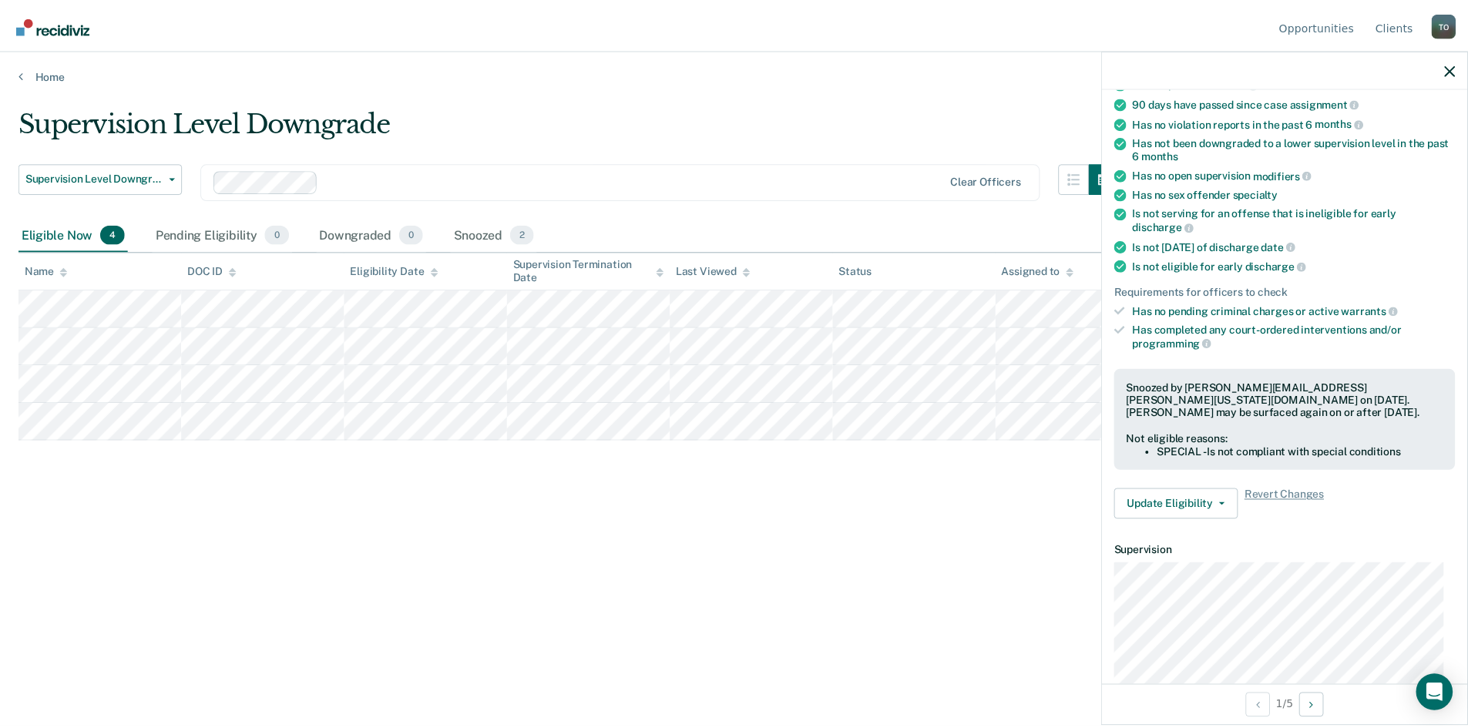
scroll to position [154, 0]
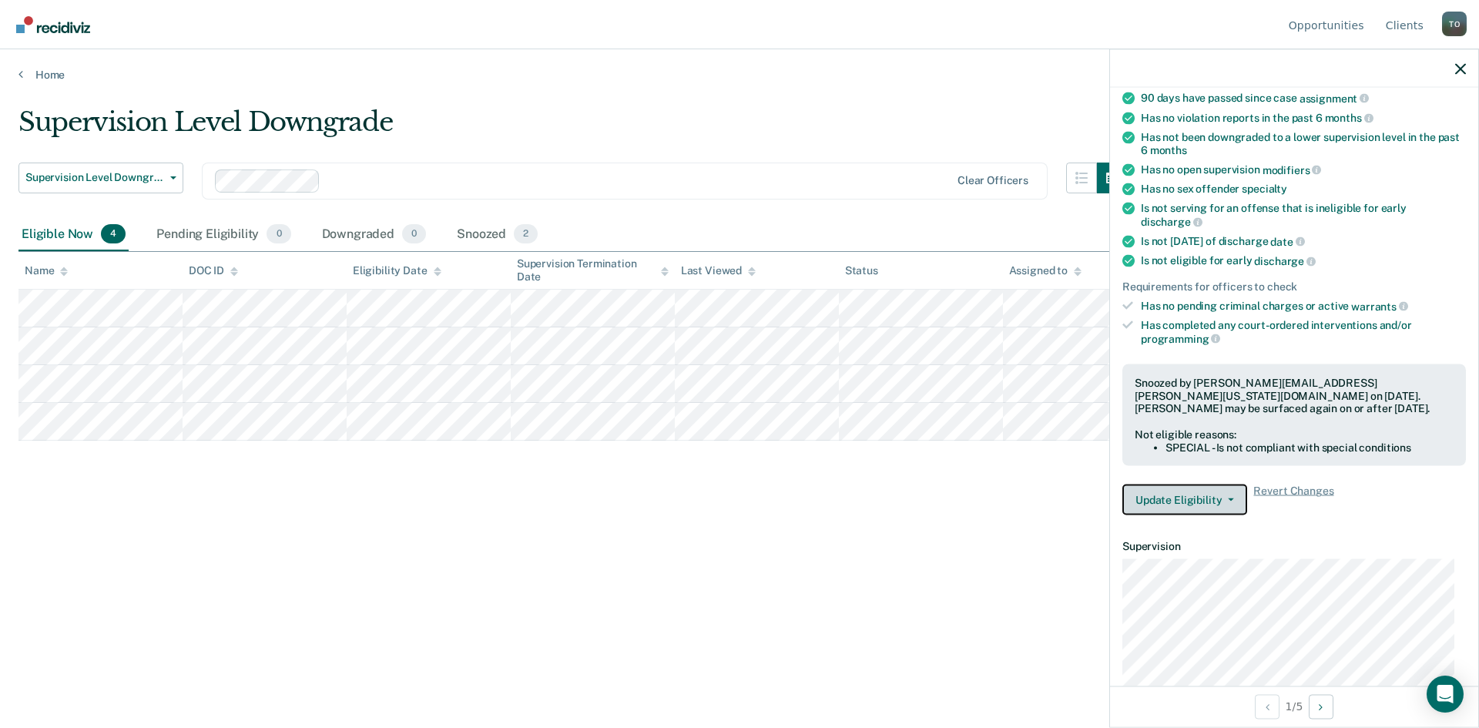
click at [1232, 499] on icon "button" at bounding box center [1231, 500] width 6 height 3
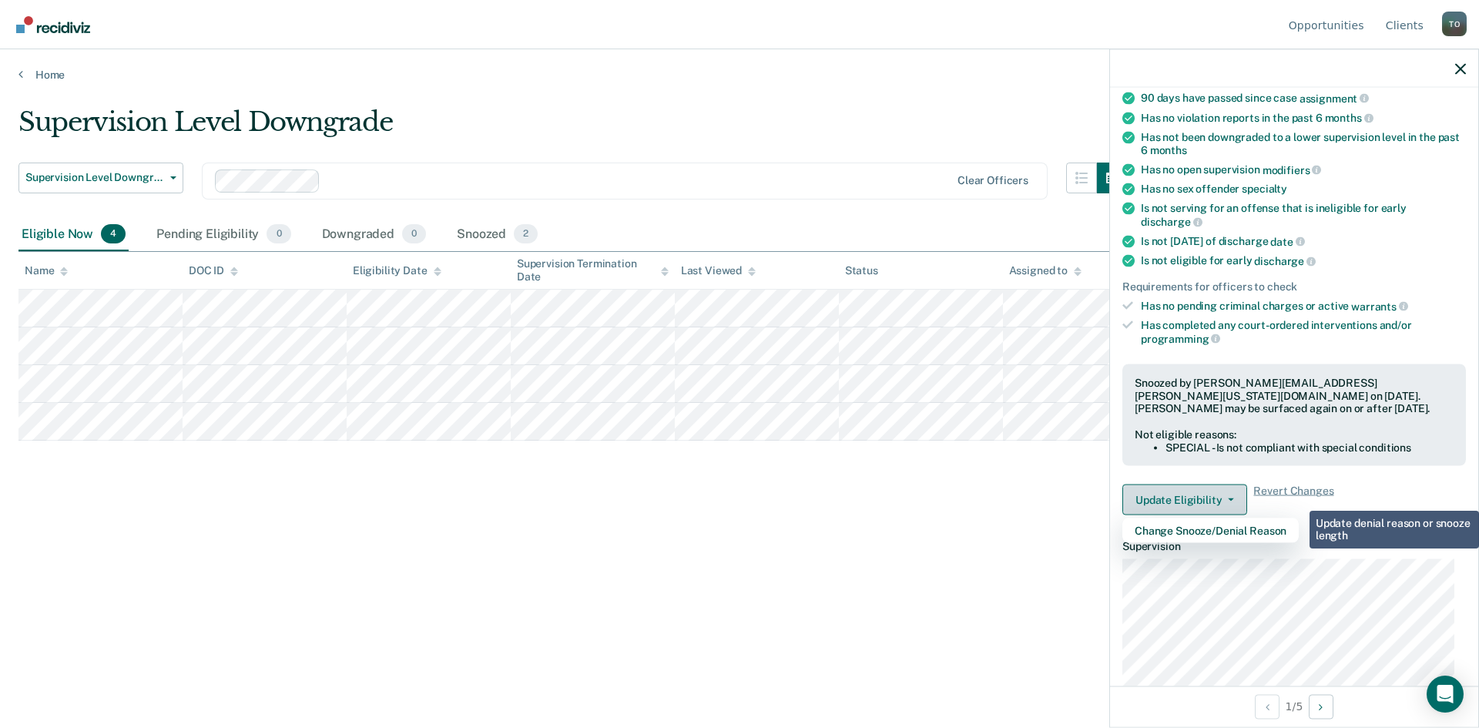
click at [1232, 499] on icon "button" at bounding box center [1231, 500] width 6 height 3
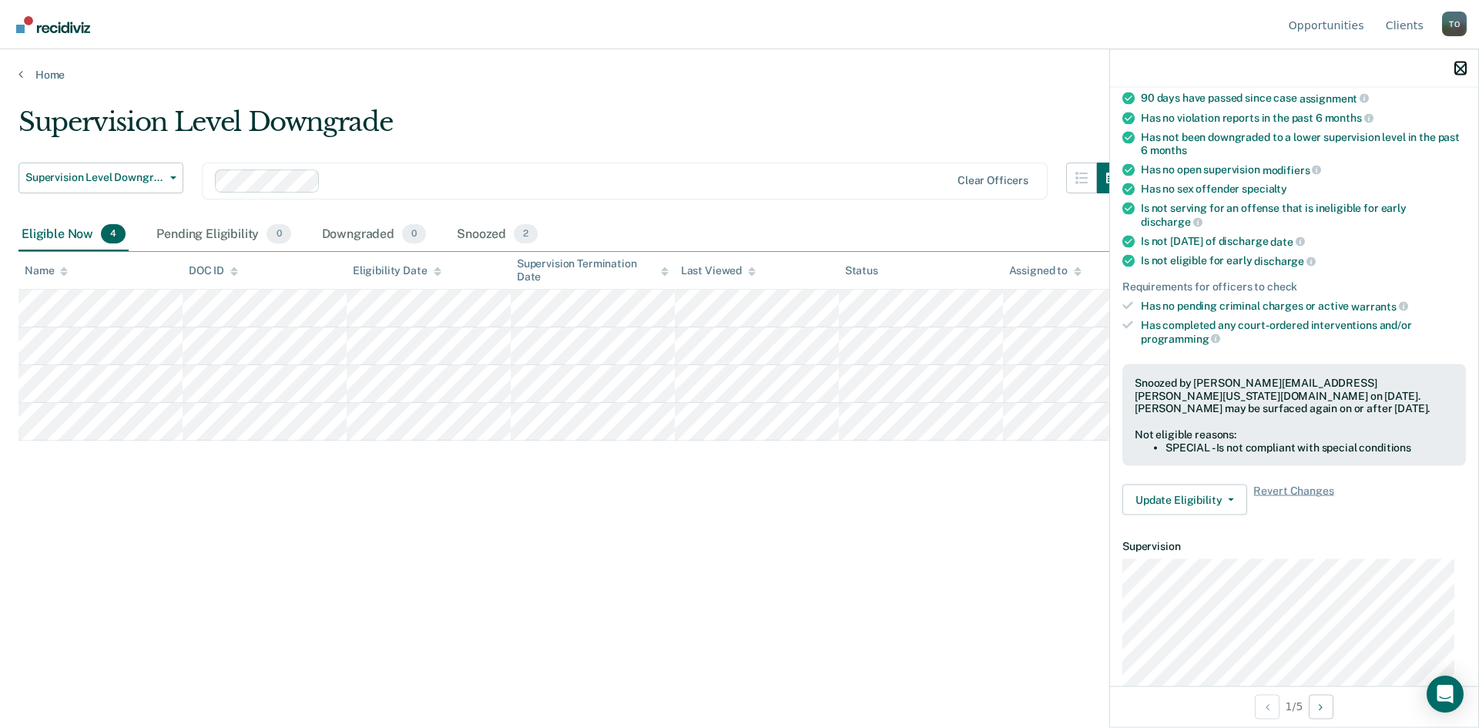
click at [1463, 64] on icon "button" at bounding box center [1461, 68] width 11 height 11
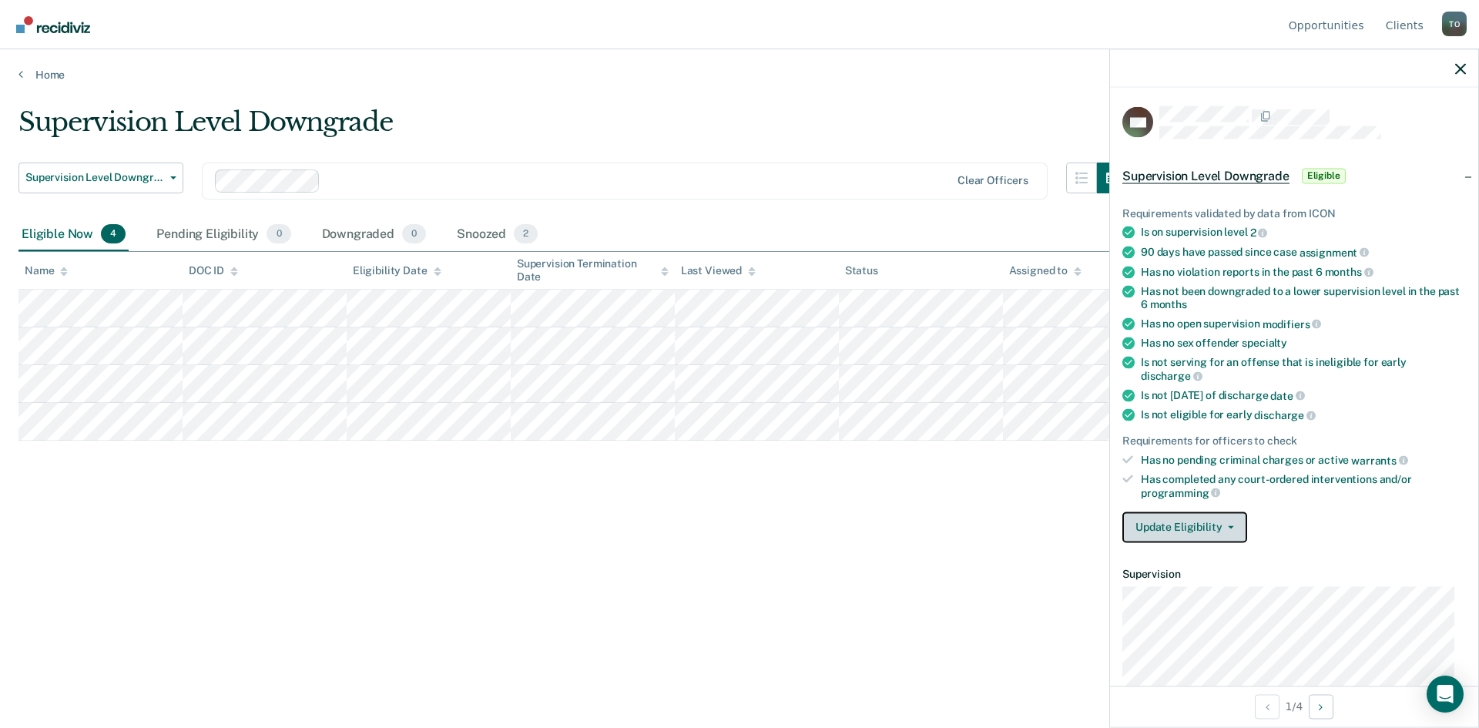
click at [1232, 525] on icon "button" at bounding box center [1231, 526] width 6 height 3
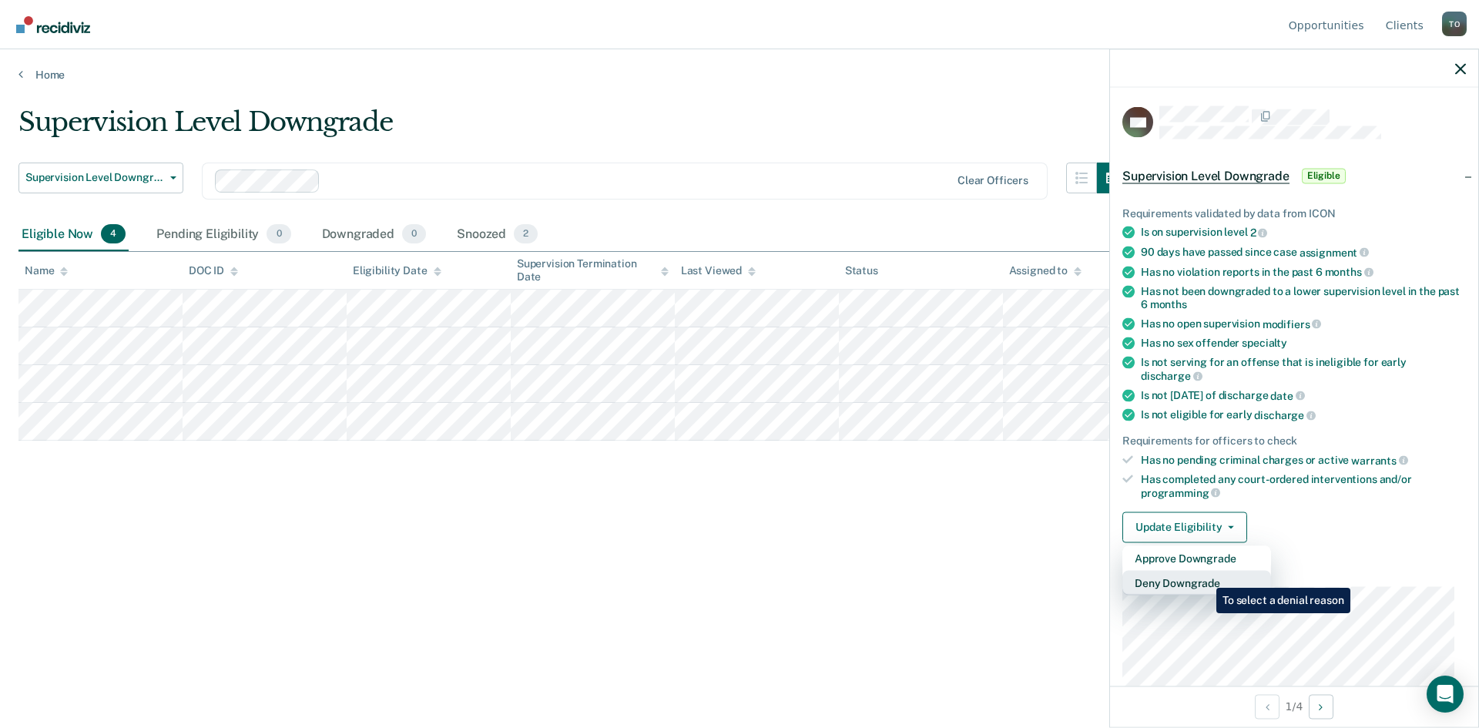
click at [1205, 577] on button "Deny Downgrade" at bounding box center [1197, 582] width 149 height 25
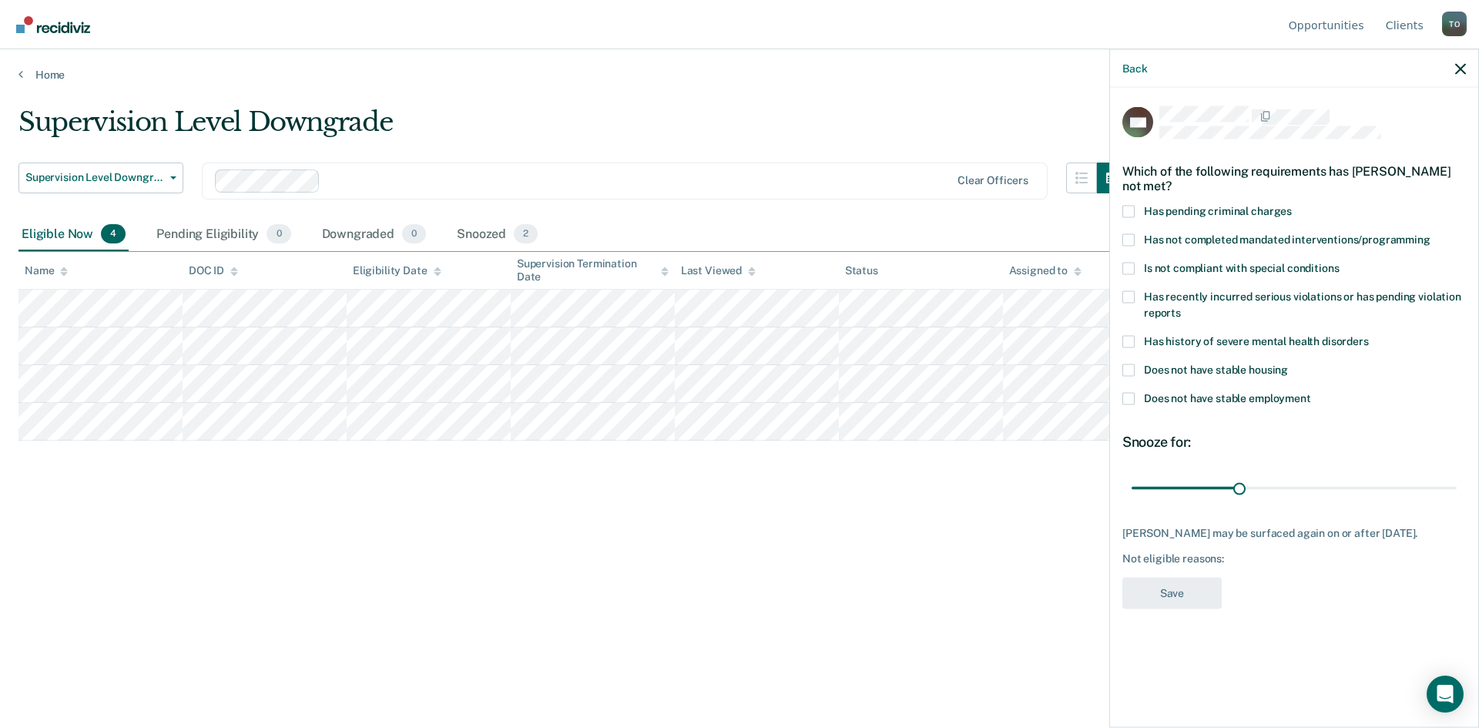
click at [1128, 264] on span at bounding box center [1129, 268] width 12 height 12
click at [1339, 262] on input "Is not compliant with special conditions" at bounding box center [1339, 262] width 0 height 0
click at [1177, 599] on button "Save" at bounding box center [1172, 593] width 99 height 32
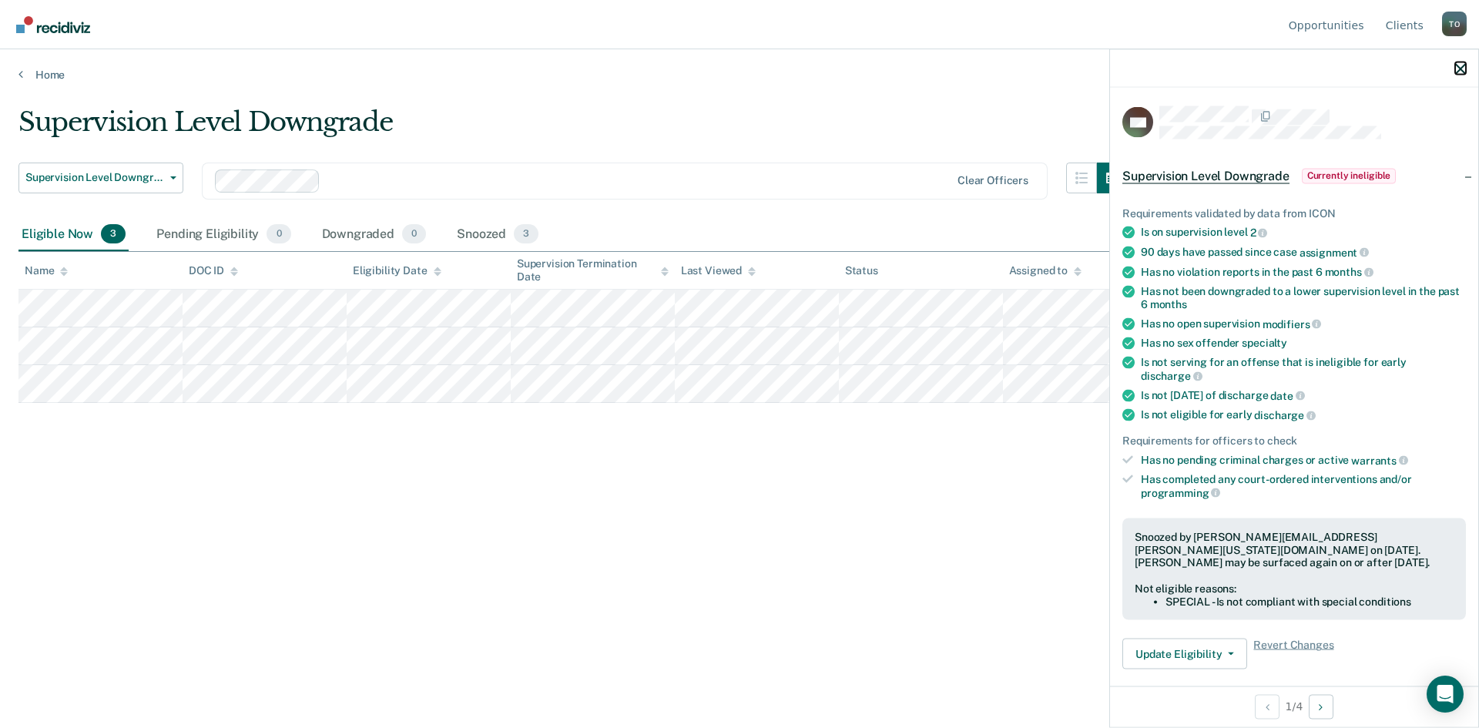
click at [1459, 66] on icon "button" at bounding box center [1461, 68] width 11 height 11
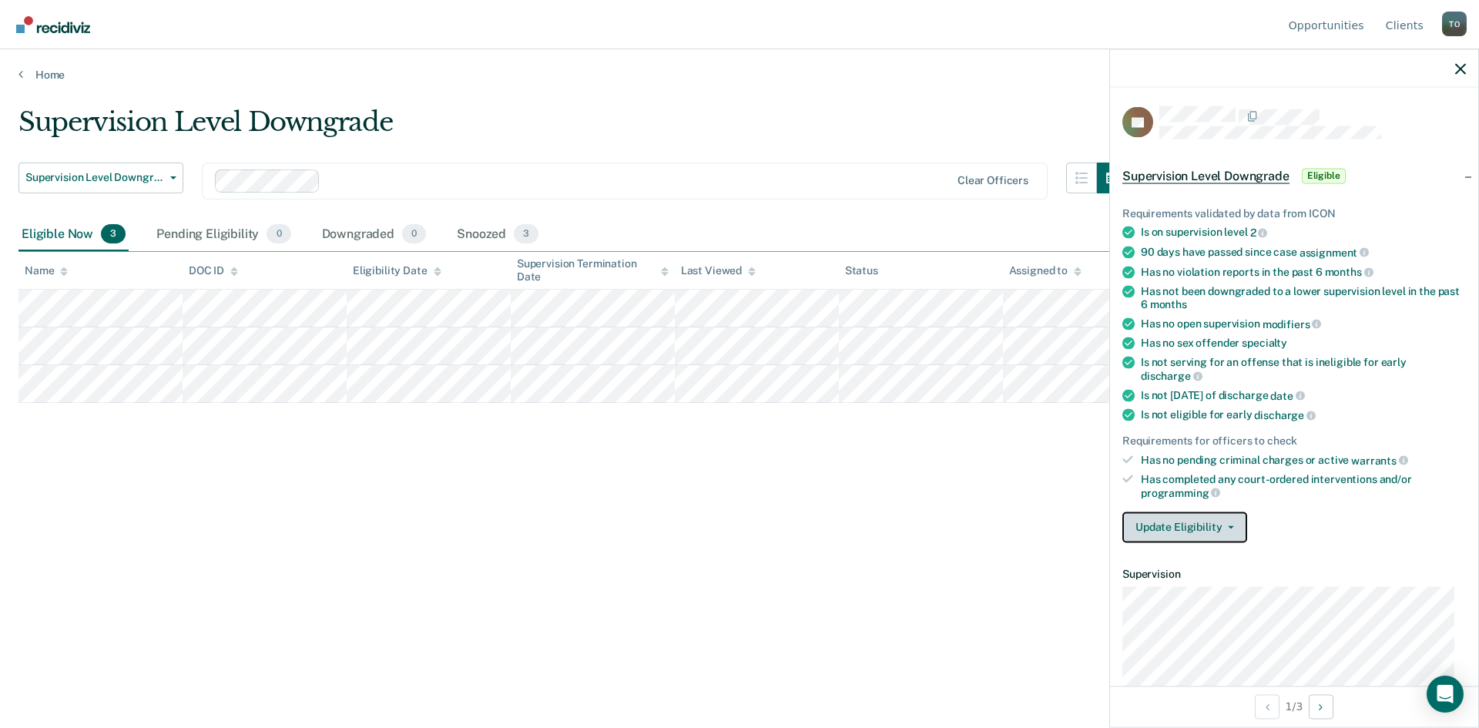
click at [1231, 525] on icon "button" at bounding box center [1231, 526] width 6 height 3
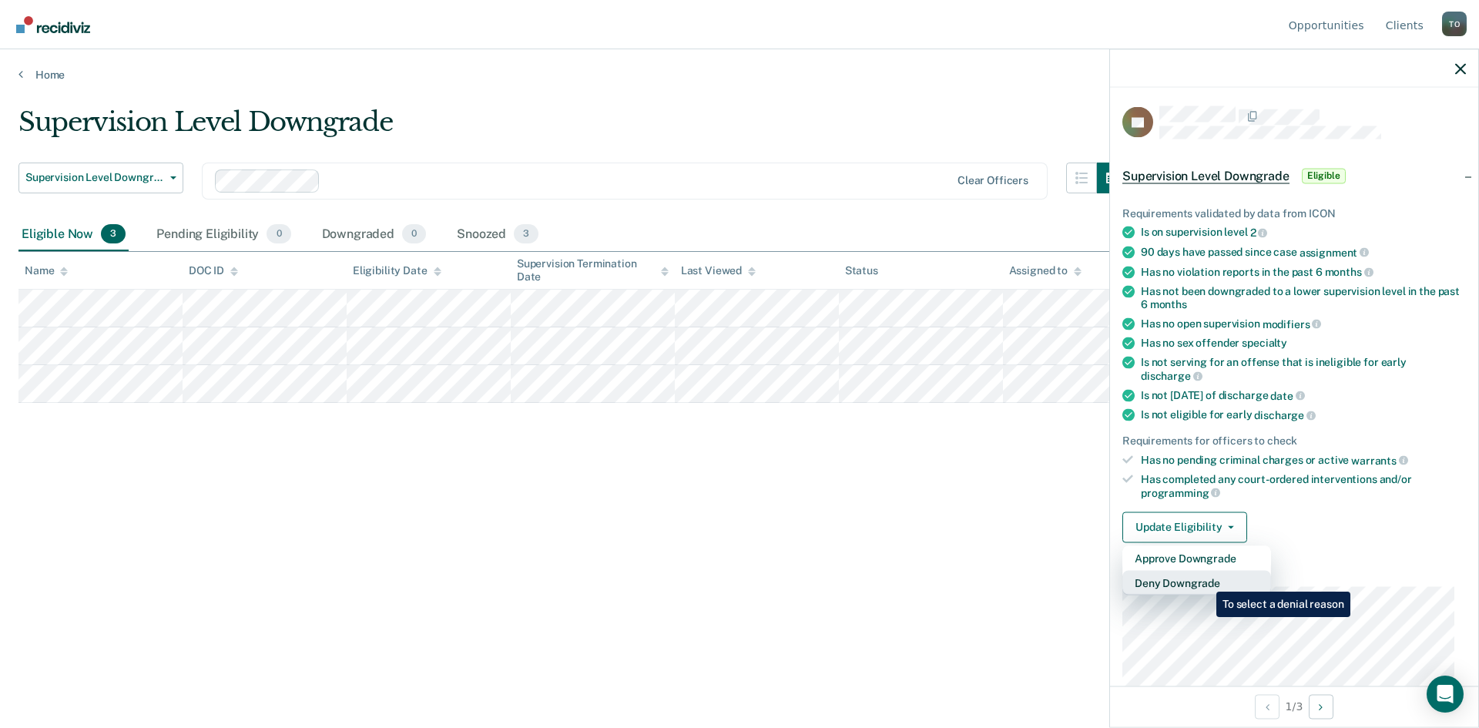
click at [1205, 580] on button "Deny Downgrade" at bounding box center [1197, 582] width 149 height 25
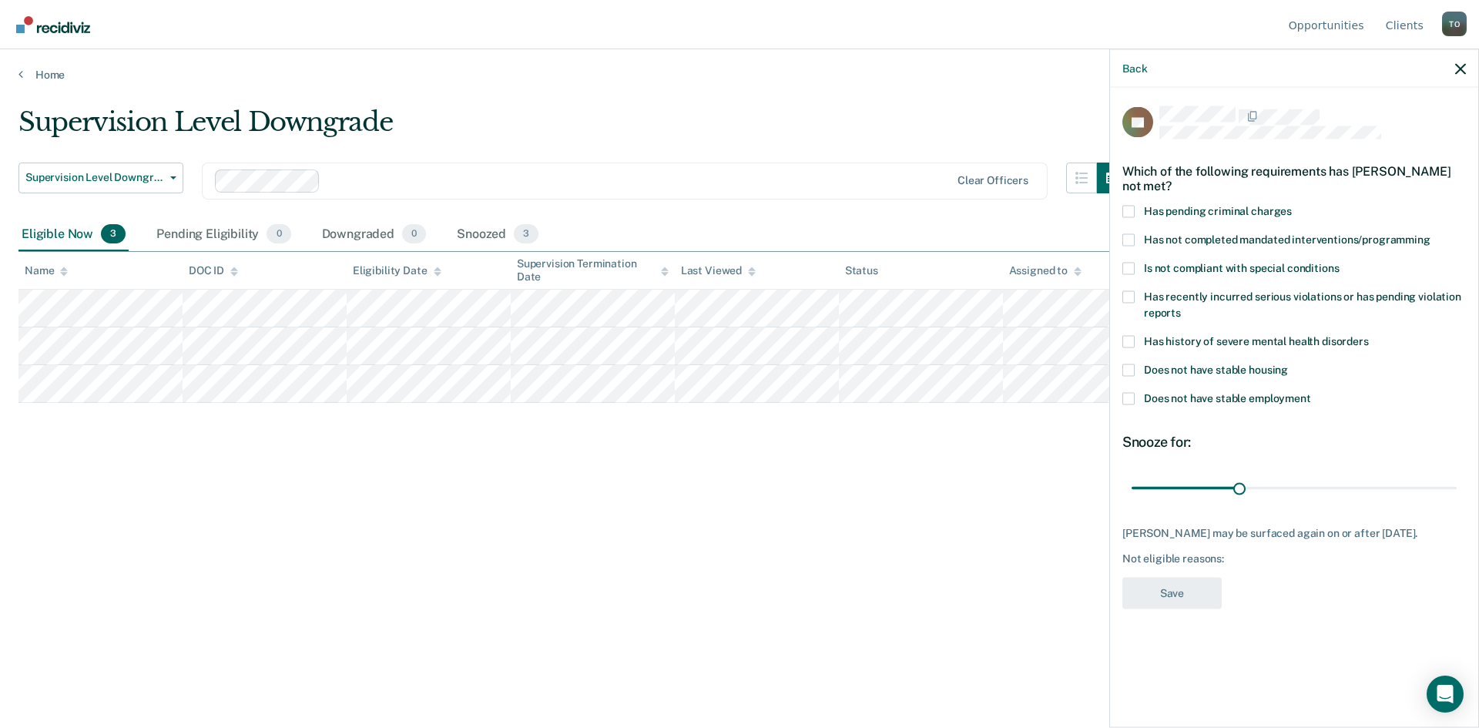
click at [1128, 268] on span at bounding box center [1129, 268] width 12 height 12
click at [1339, 262] on input "Is not compliant with special conditions" at bounding box center [1339, 262] width 0 height 0
click at [1166, 586] on button "Save" at bounding box center [1172, 593] width 99 height 32
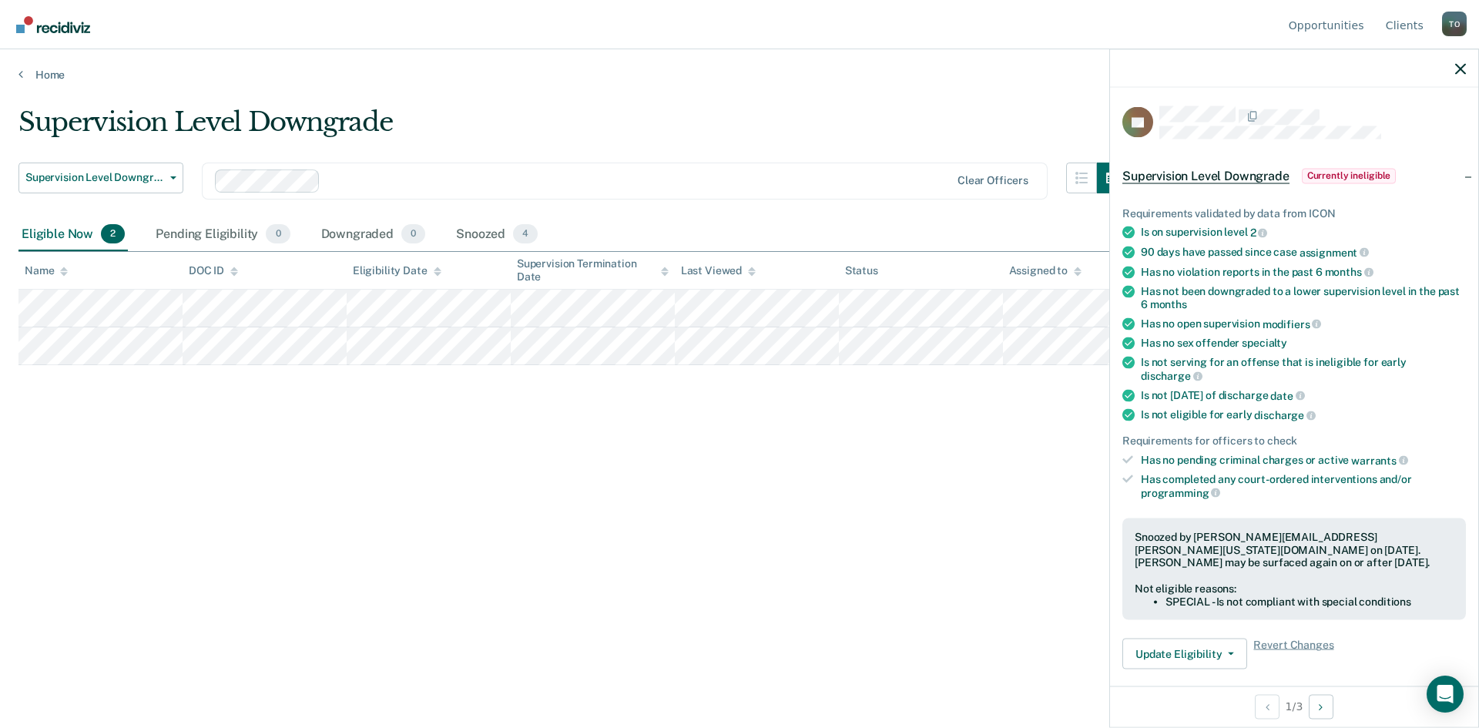
click at [1463, 75] on div at bounding box center [1294, 68] width 368 height 39
click at [1461, 69] on icon "button" at bounding box center [1461, 68] width 11 height 11
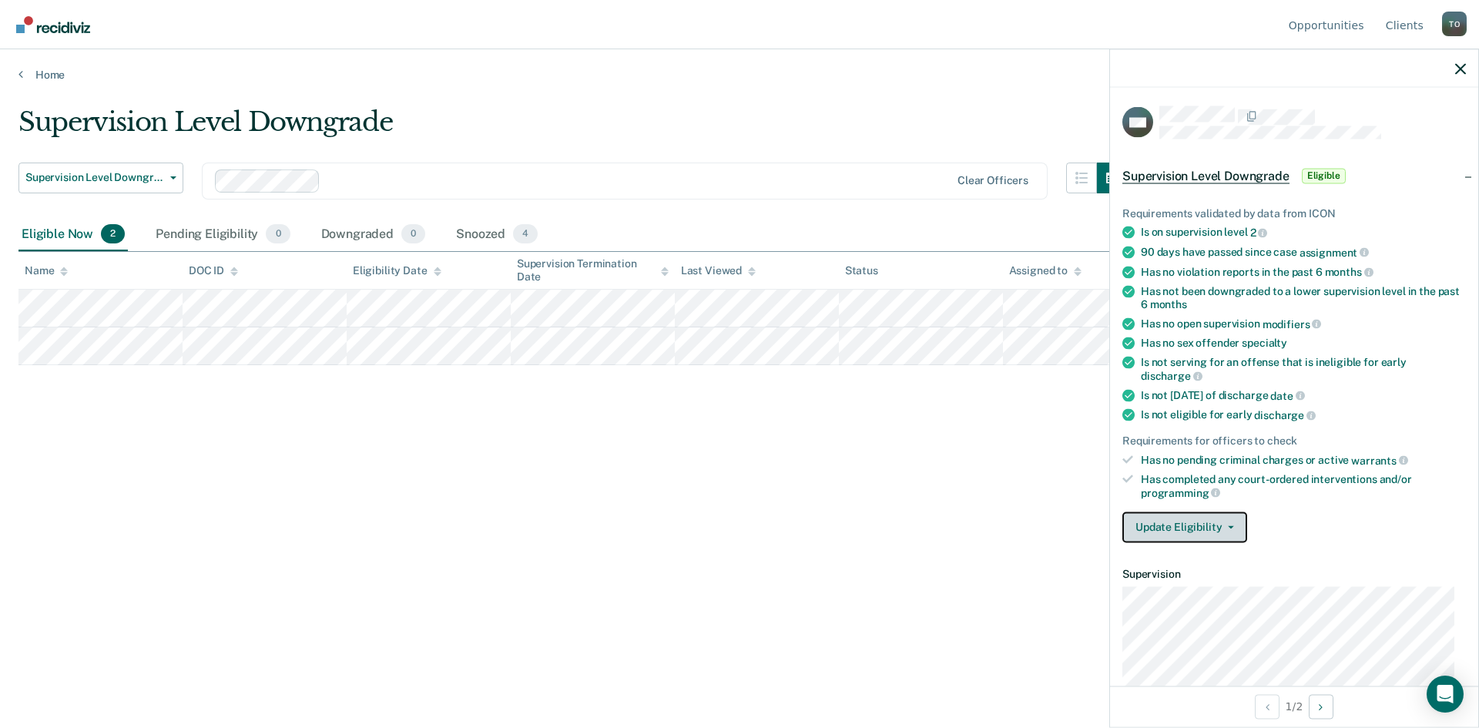
click at [1193, 522] on button "Update Eligibility" at bounding box center [1185, 527] width 125 height 31
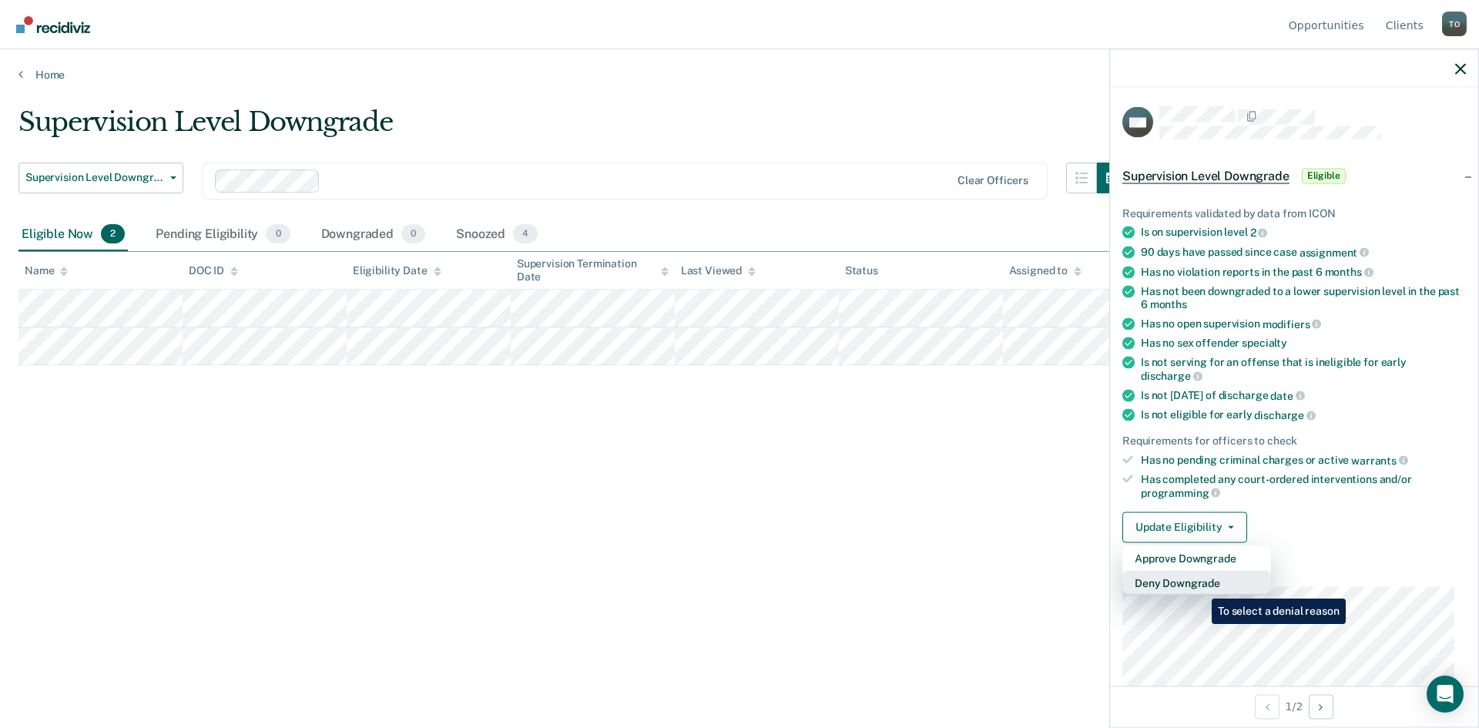
click at [1200, 587] on button "Deny Downgrade" at bounding box center [1197, 582] width 149 height 25
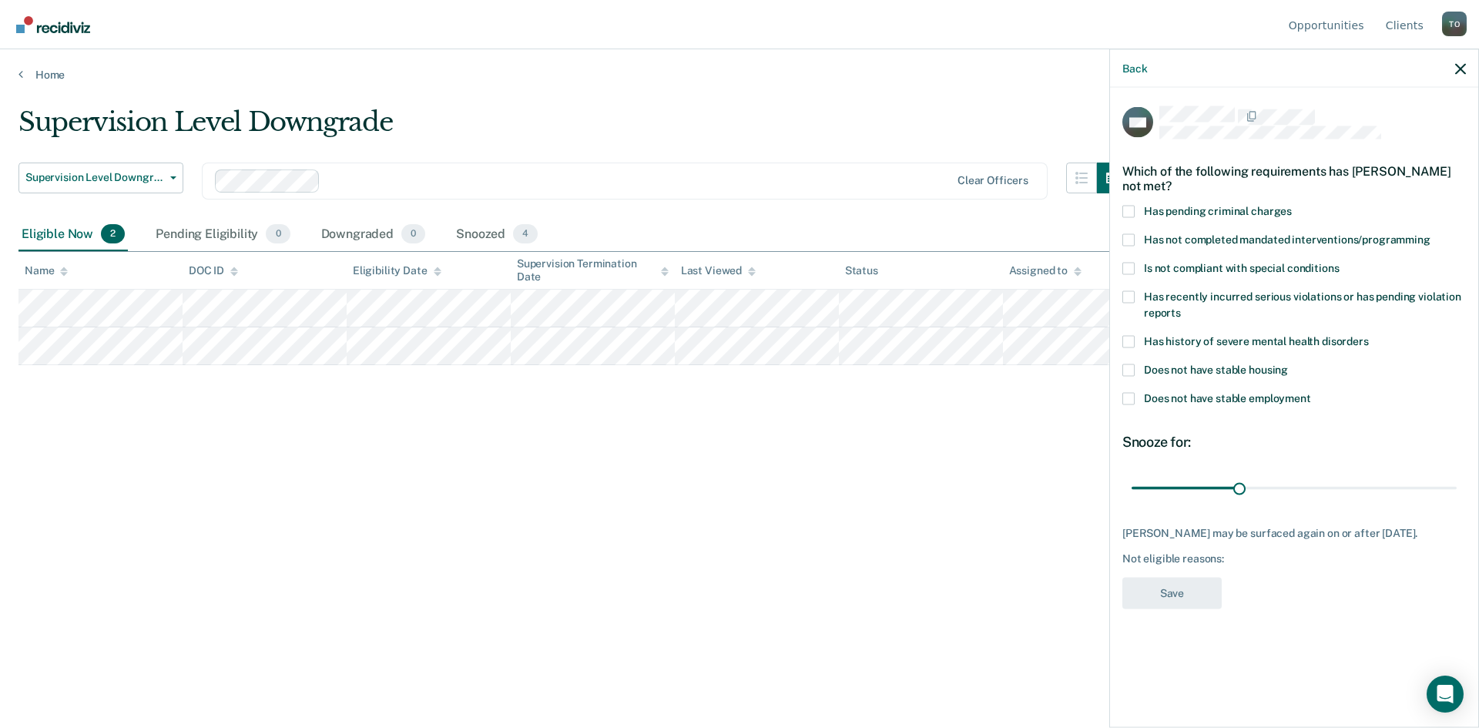
click at [1132, 267] on span at bounding box center [1129, 268] width 12 height 12
click at [1339, 262] on input "Is not compliant with special conditions" at bounding box center [1339, 262] width 0 height 0
click at [1175, 592] on button "Save" at bounding box center [1172, 593] width 99 height 32
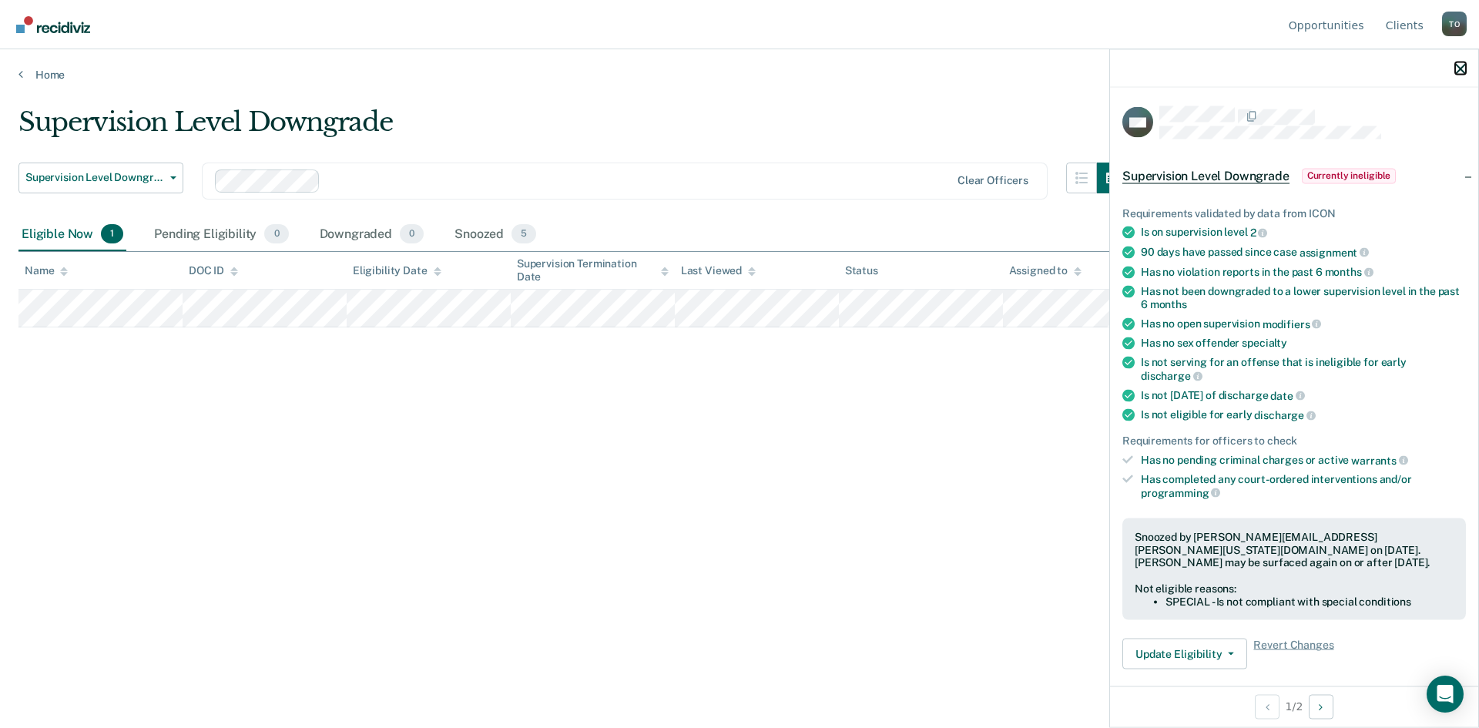
click at [1462, 73] on icon "button" at bounding box center [1461, 68] width 11 height 11
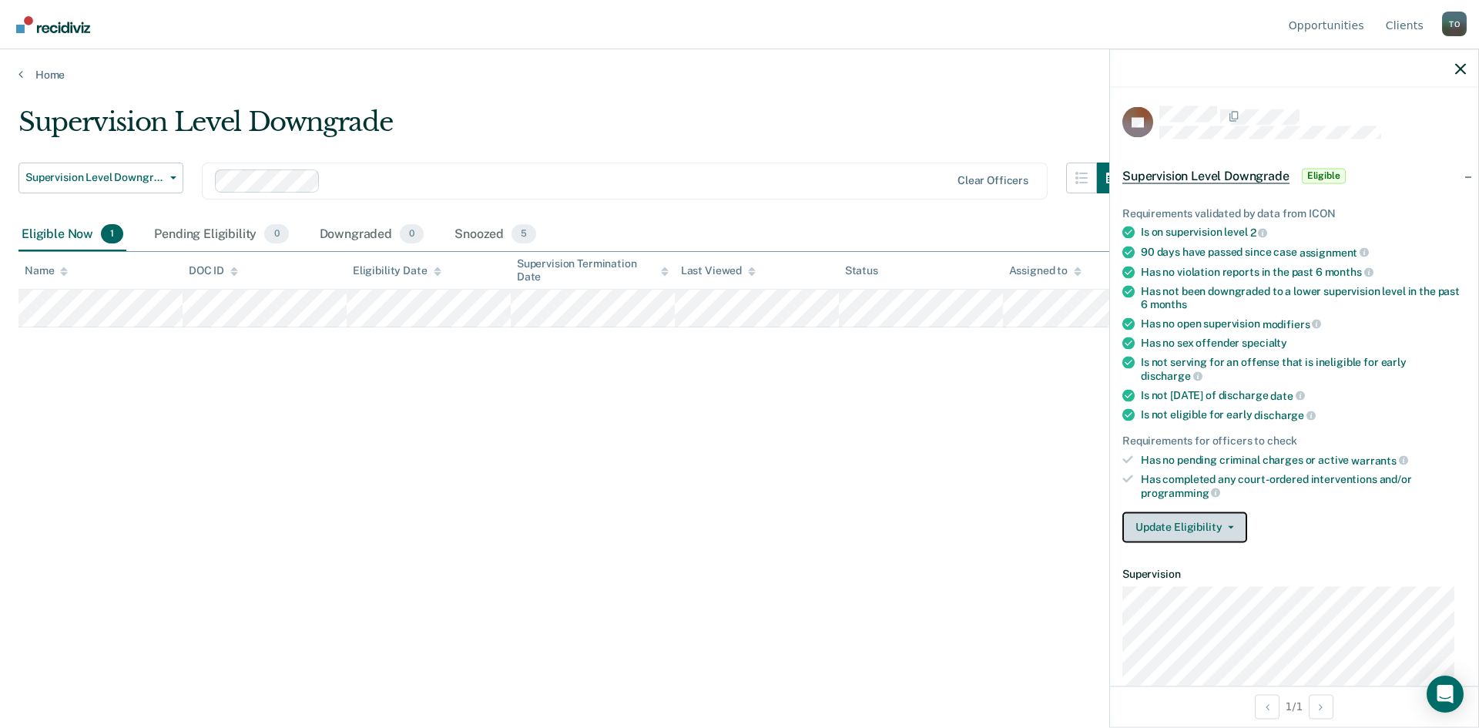
click at [1226, 522] on button "Update Eligibility" at bounding box center [1185, 527] width 125 height 31
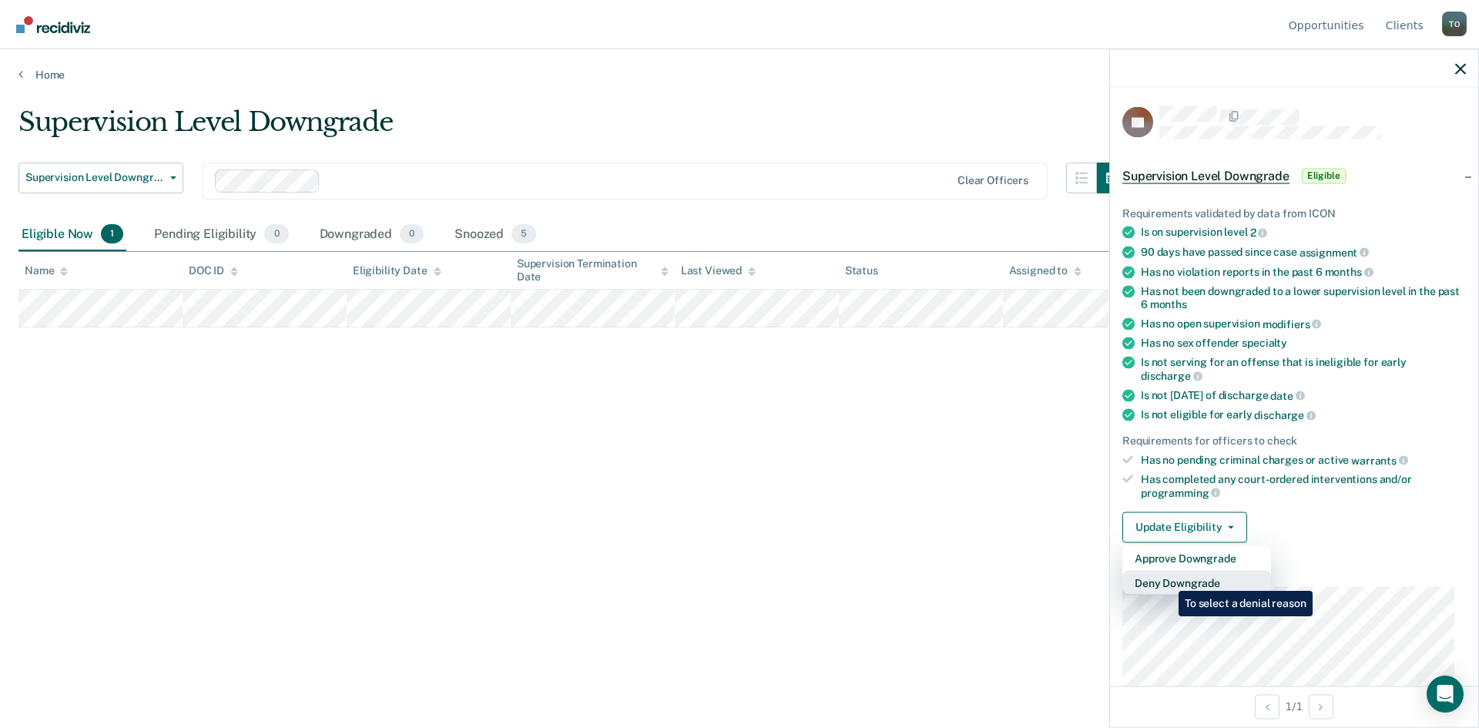
click at [1167, 579] on button "Deny Downgrade" at bounding box center [1197, 582] width 149 height 25
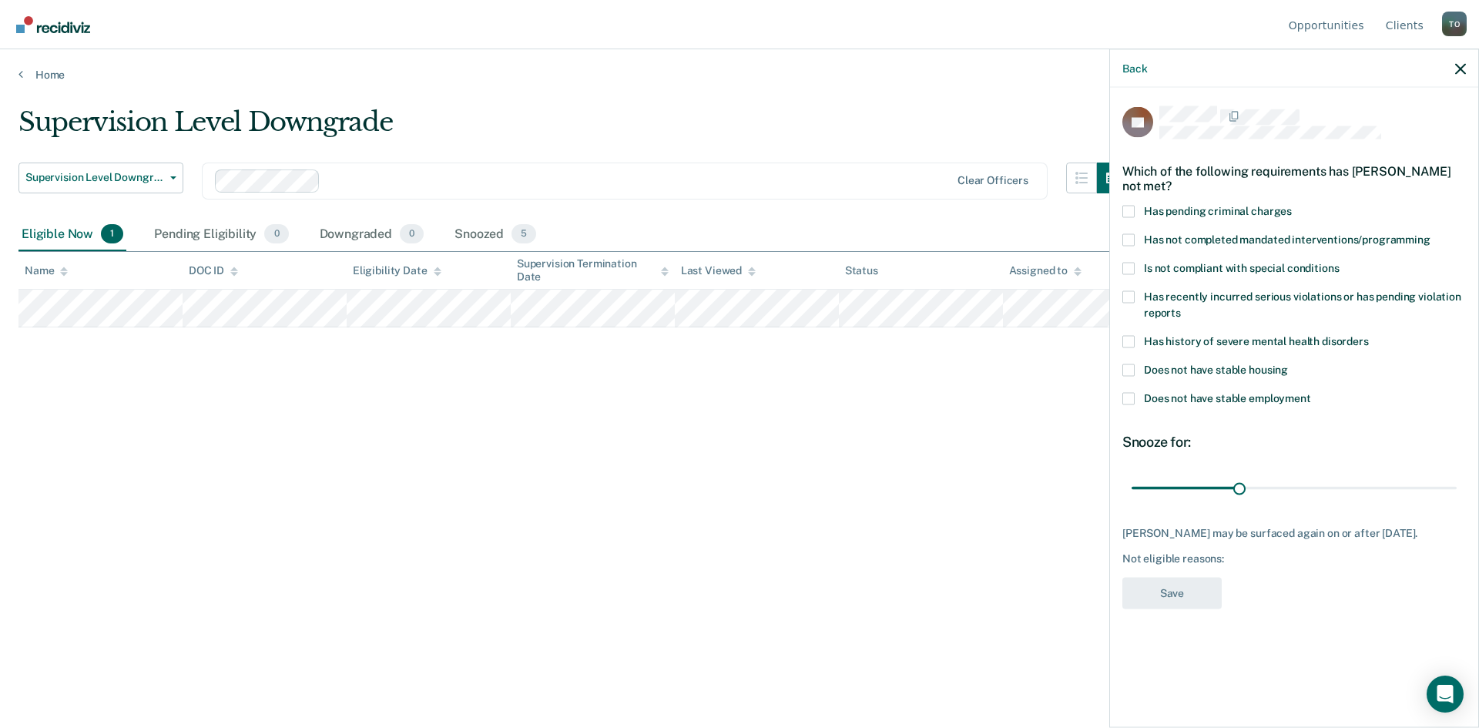
click at [1126, 262] on span at bounding box center [1129, 268] width 12 height 12
click at [1339, 262] on input "Is not compliant with special conditions" at bounding box center [1339, 262] width 0 height 0
click at [1172, 577] on button "Save" at bounding box center [1172, 593] width 99 height 32
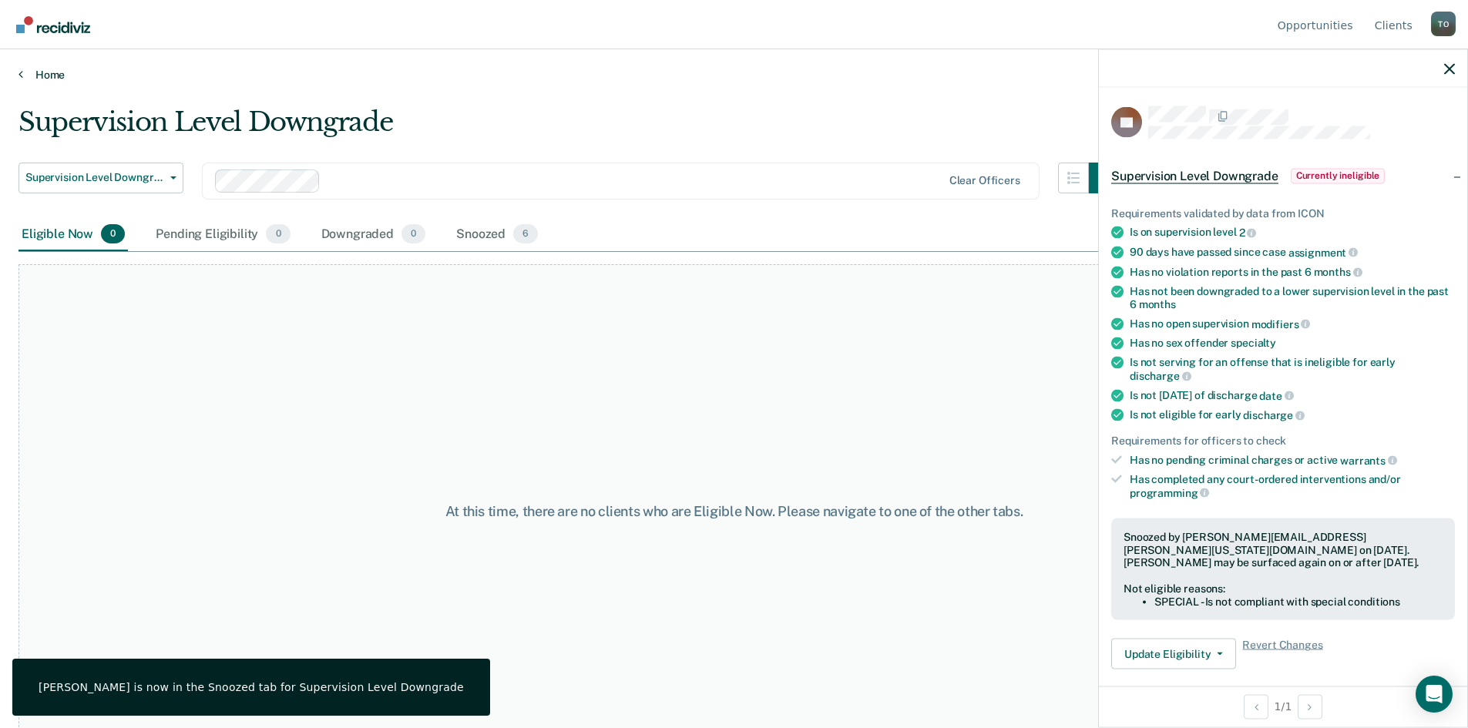
click at [49, 80] on link "Home" at bounding box center [733, 75] width 1431 height 14
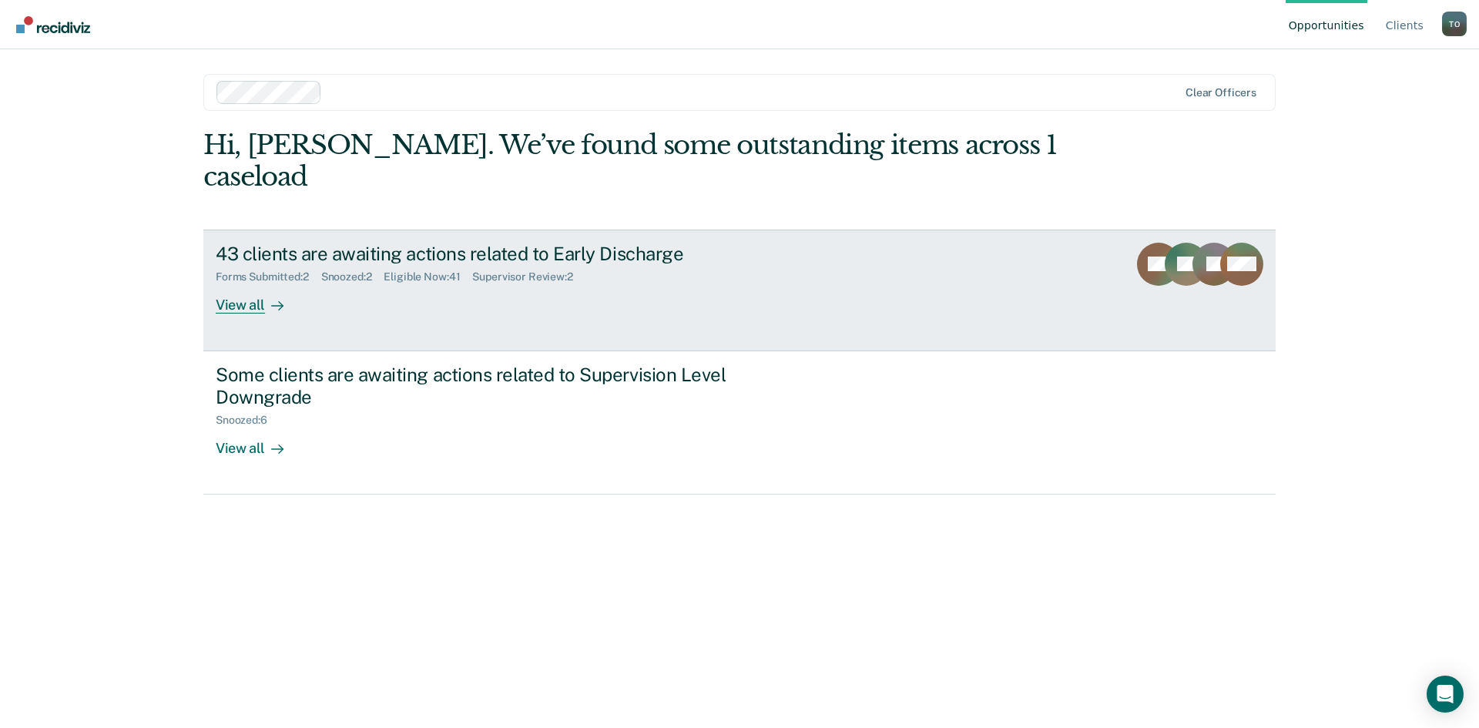
click at [253, 284] on div "View all" at bounding box center [259, 299] width 86 height 30
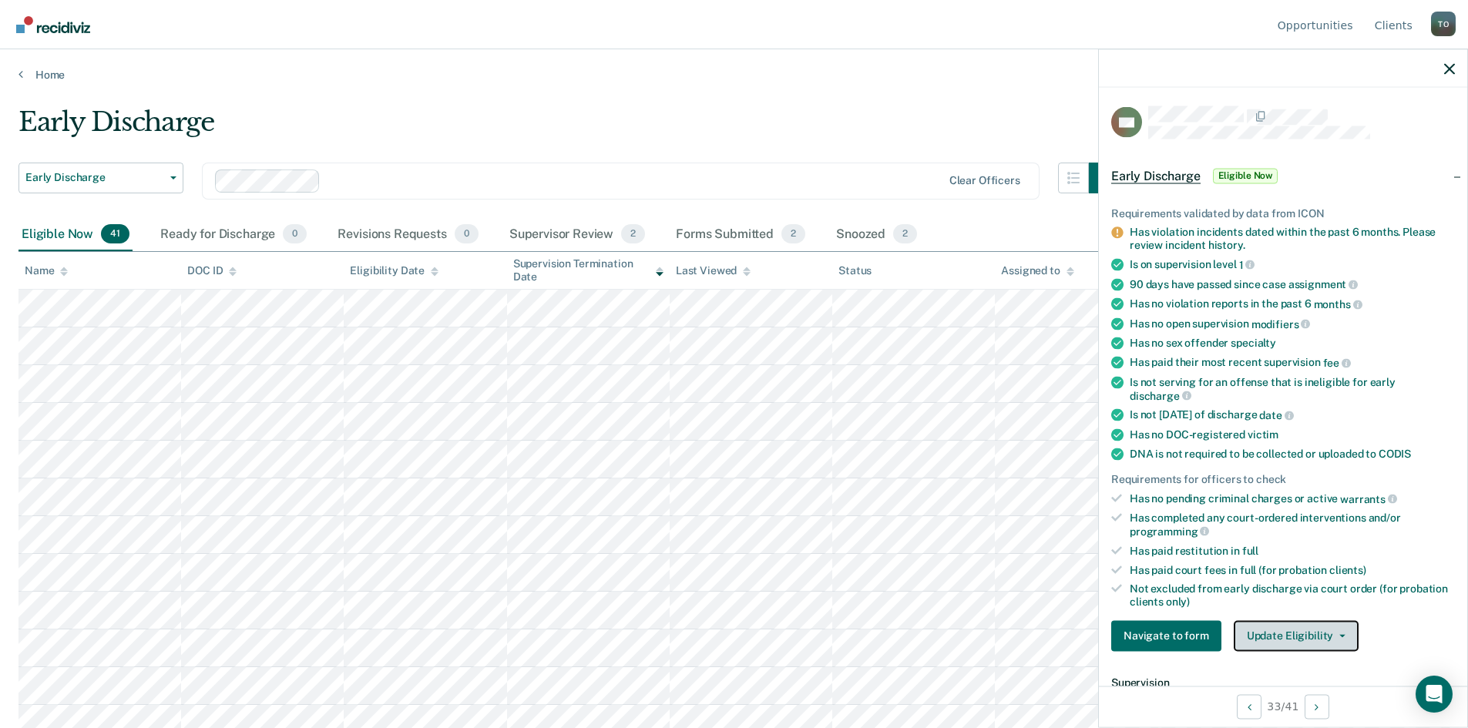
click at [1329, 640] on button "Update Eligibility" at bounding box center [1296, 635] width 125 height 31
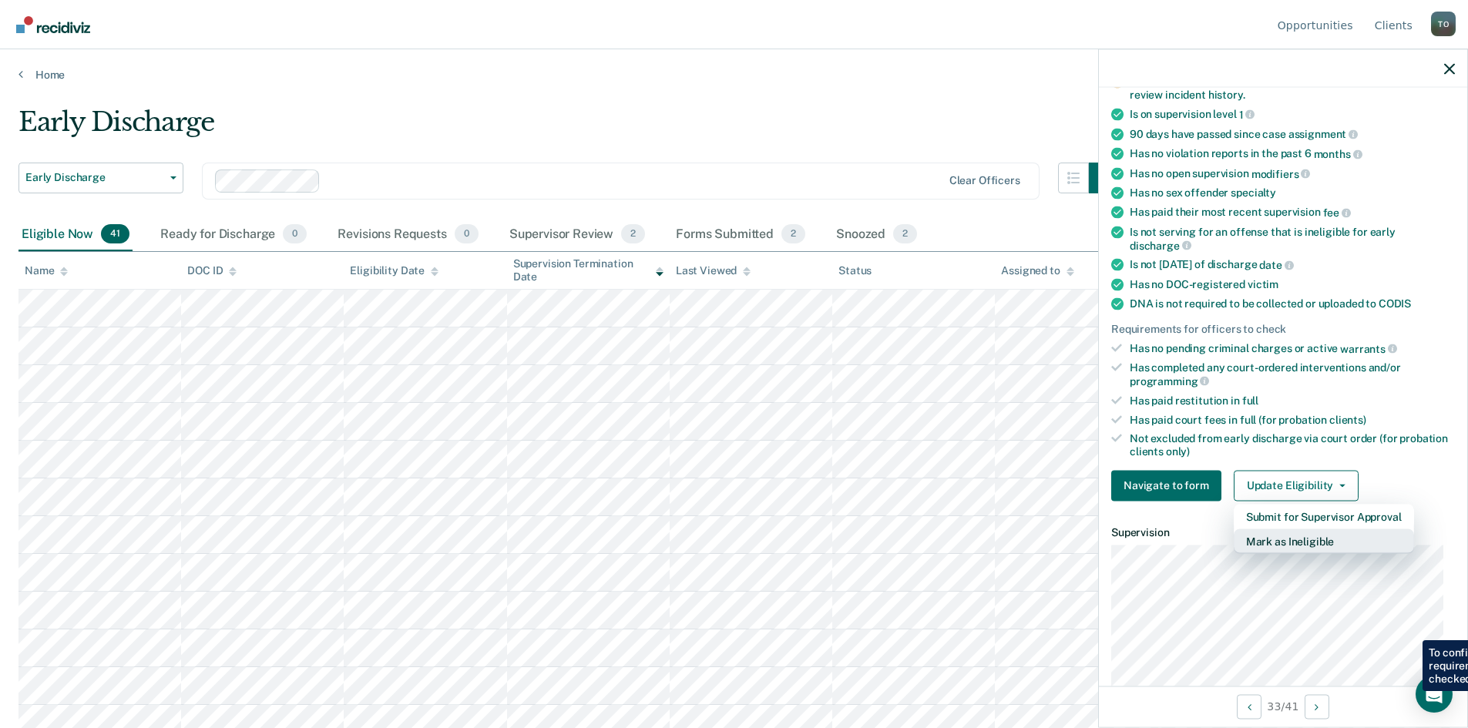
scroll to position [154, 0]
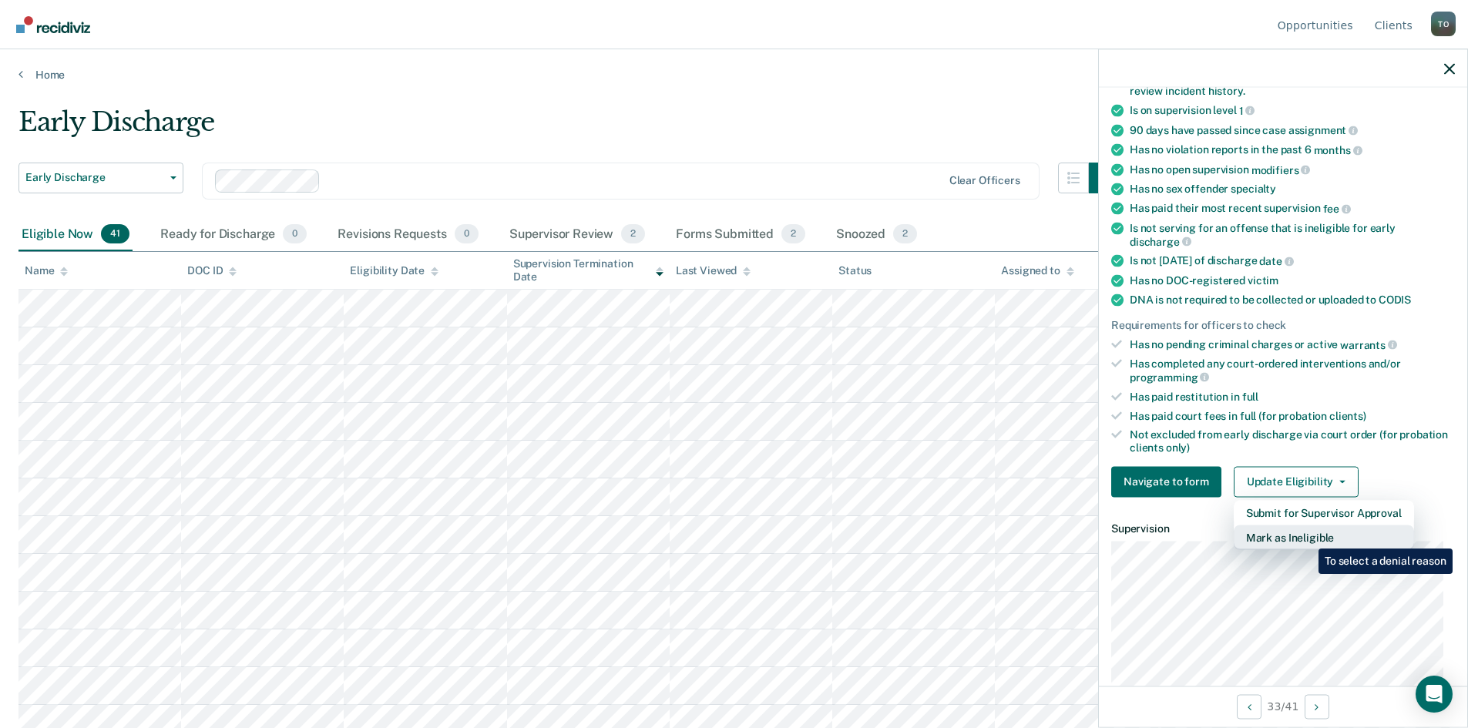
click at [1307, 537] on button "Mark as Ineligible" at bounding box center [1324, 537] width 180 height 25
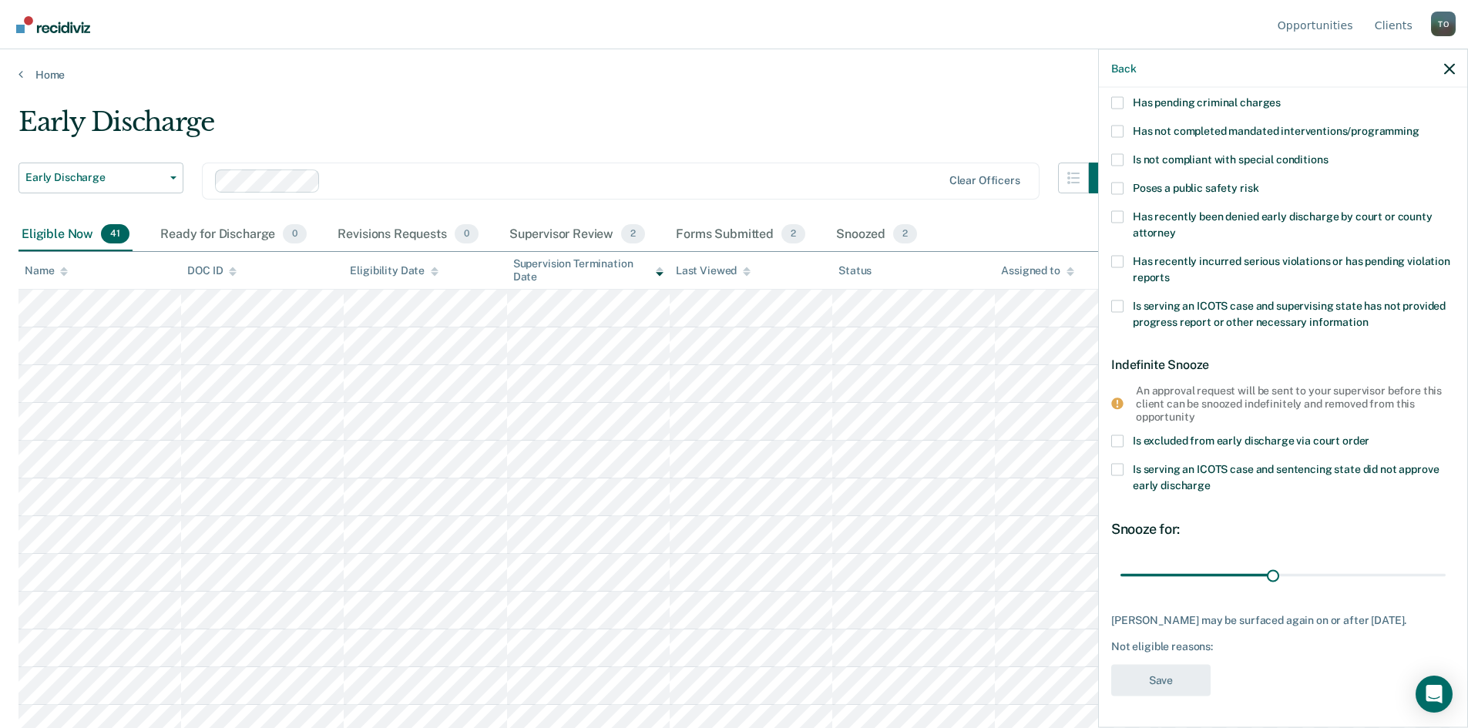
click at [1121, 153] on span at bounding box center [1117, 159] width 12 height 12
click at [1328, 153] on input "Is not compliant with special conditions" at bounding box center [1328, 153] width 0 height 0
click at [1176, 683] on button "Save" at bounding box center [1160, 681] width 99 height 32
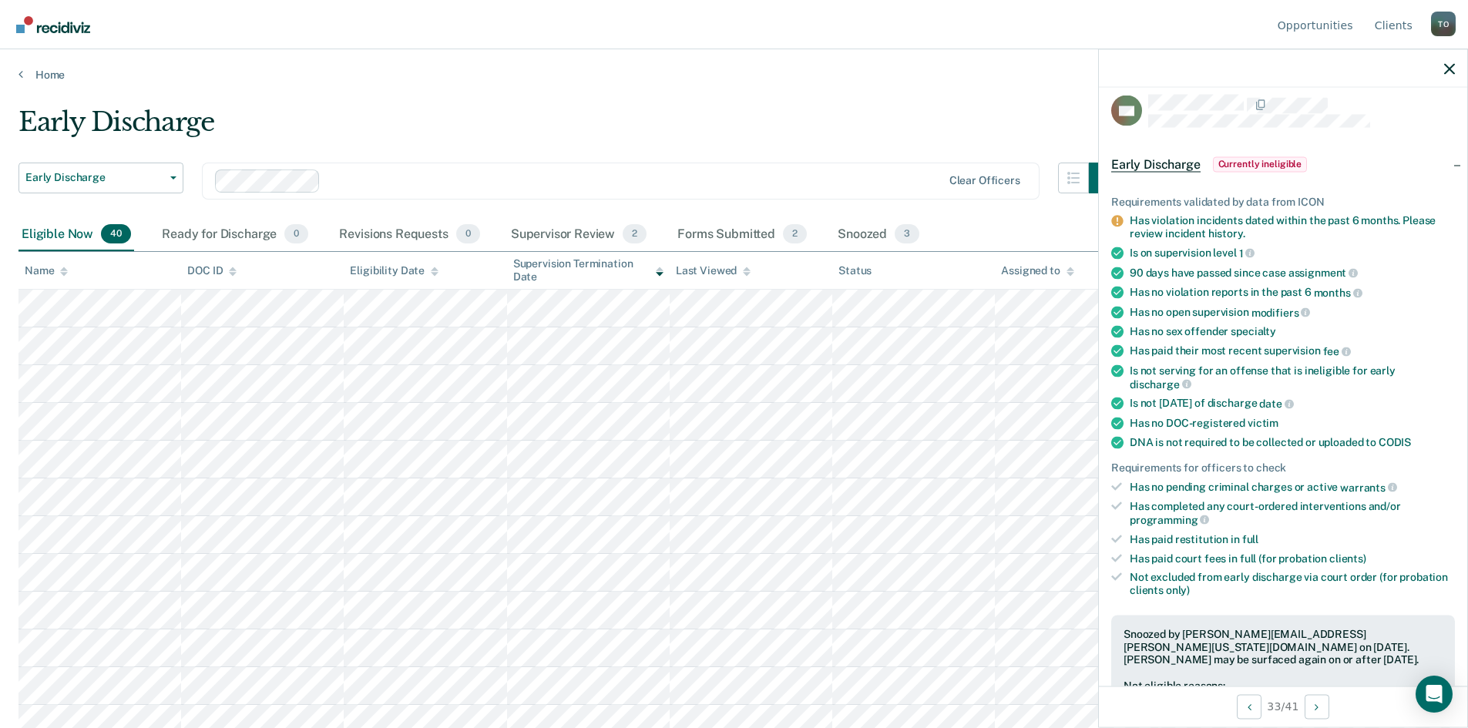
scroll to position [0, 0]
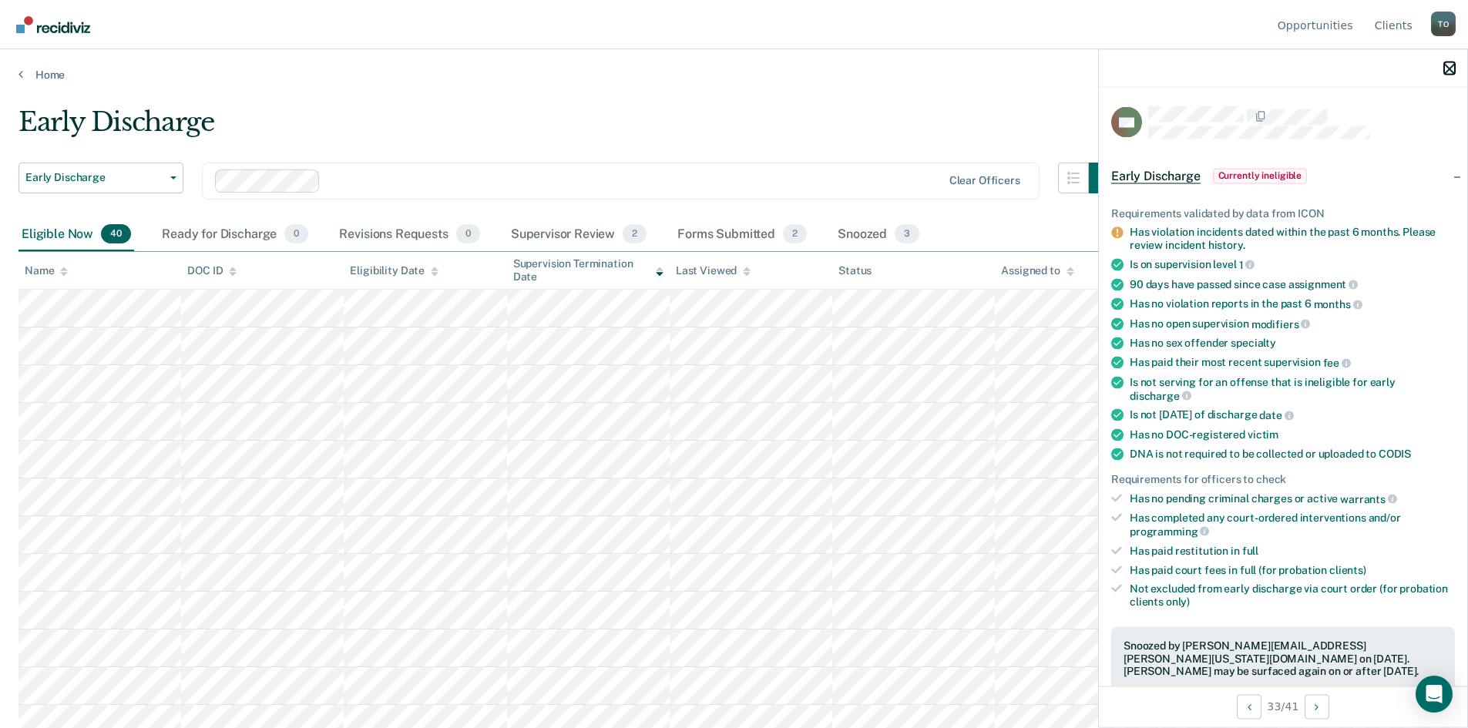
click at [1450, 69] on icon "button" at bounding box center [1449, 68] width 11 height 11
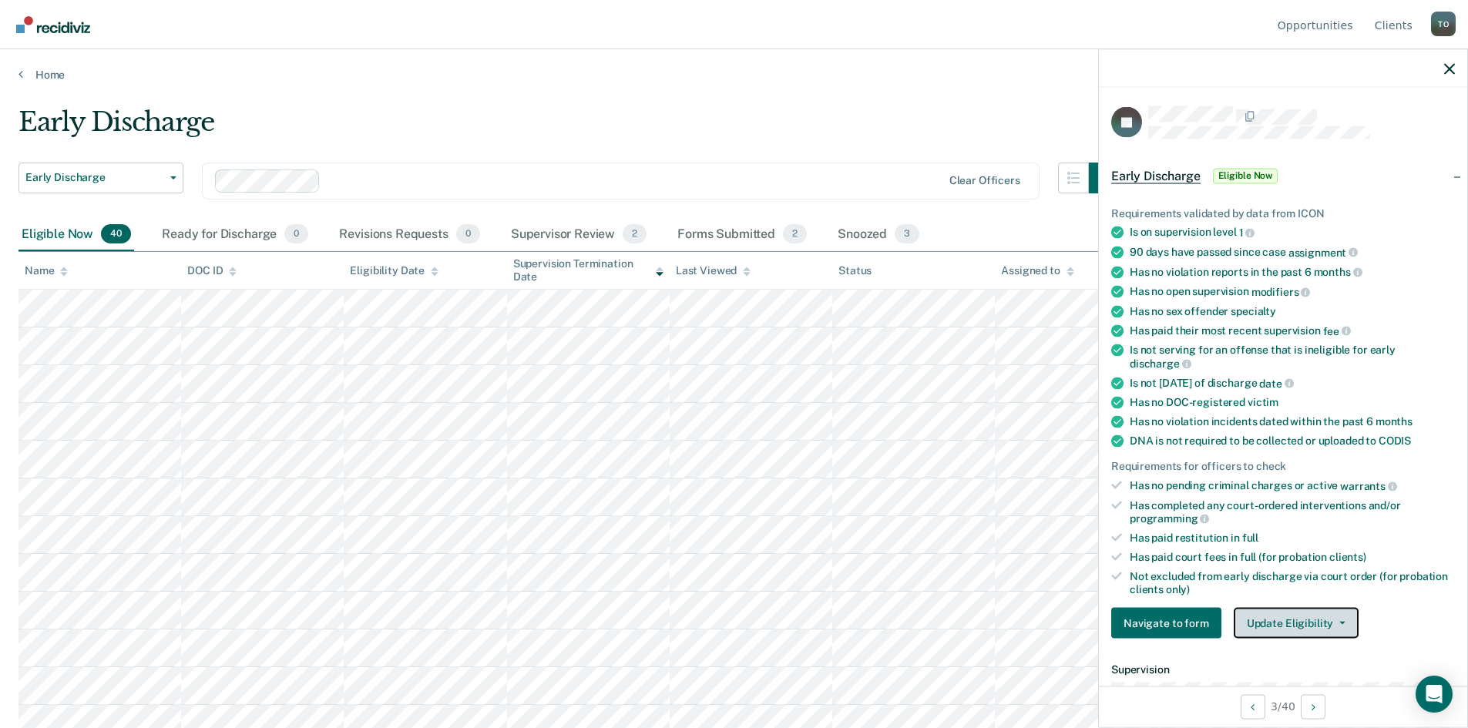
click at [1280, 619] on button "Update Eligibility" at bounding box center [1296, 623] width 125 height 31
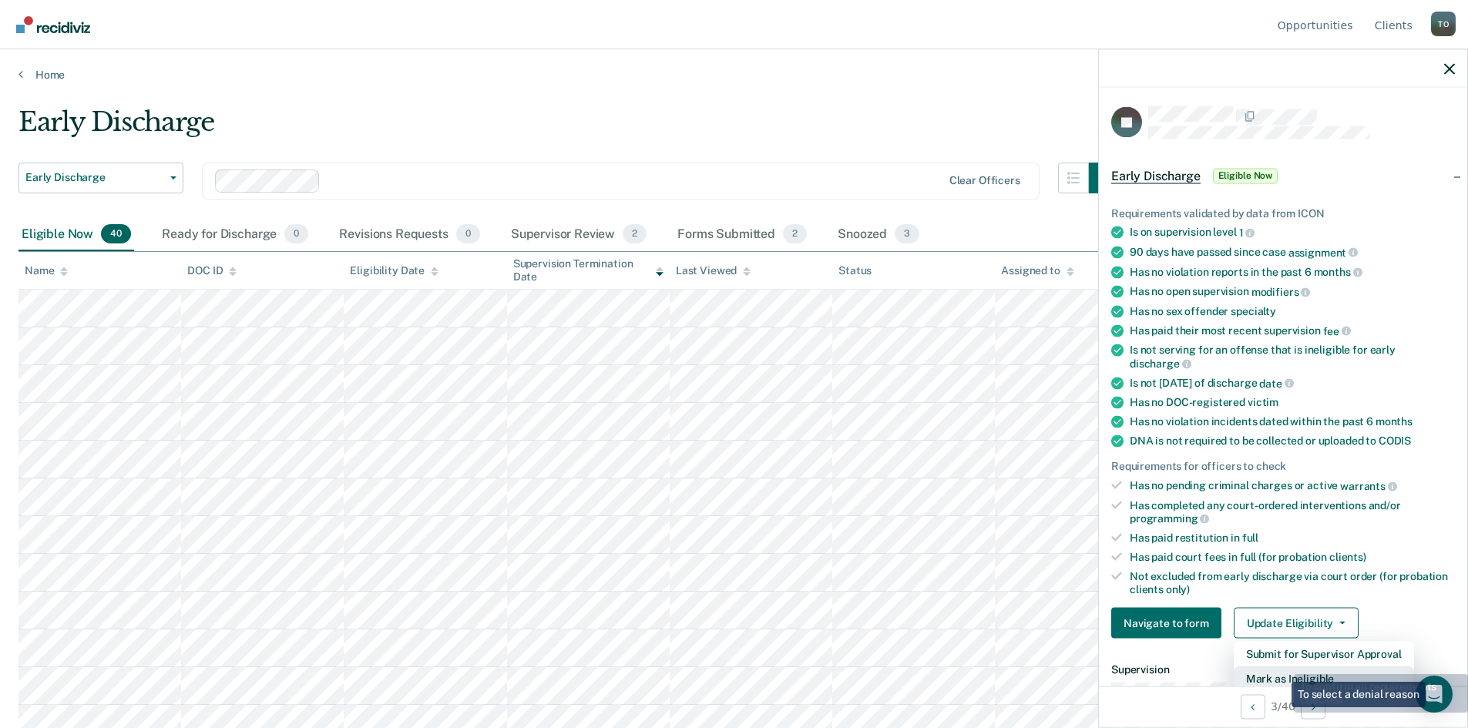
scroll to position [4, 0]
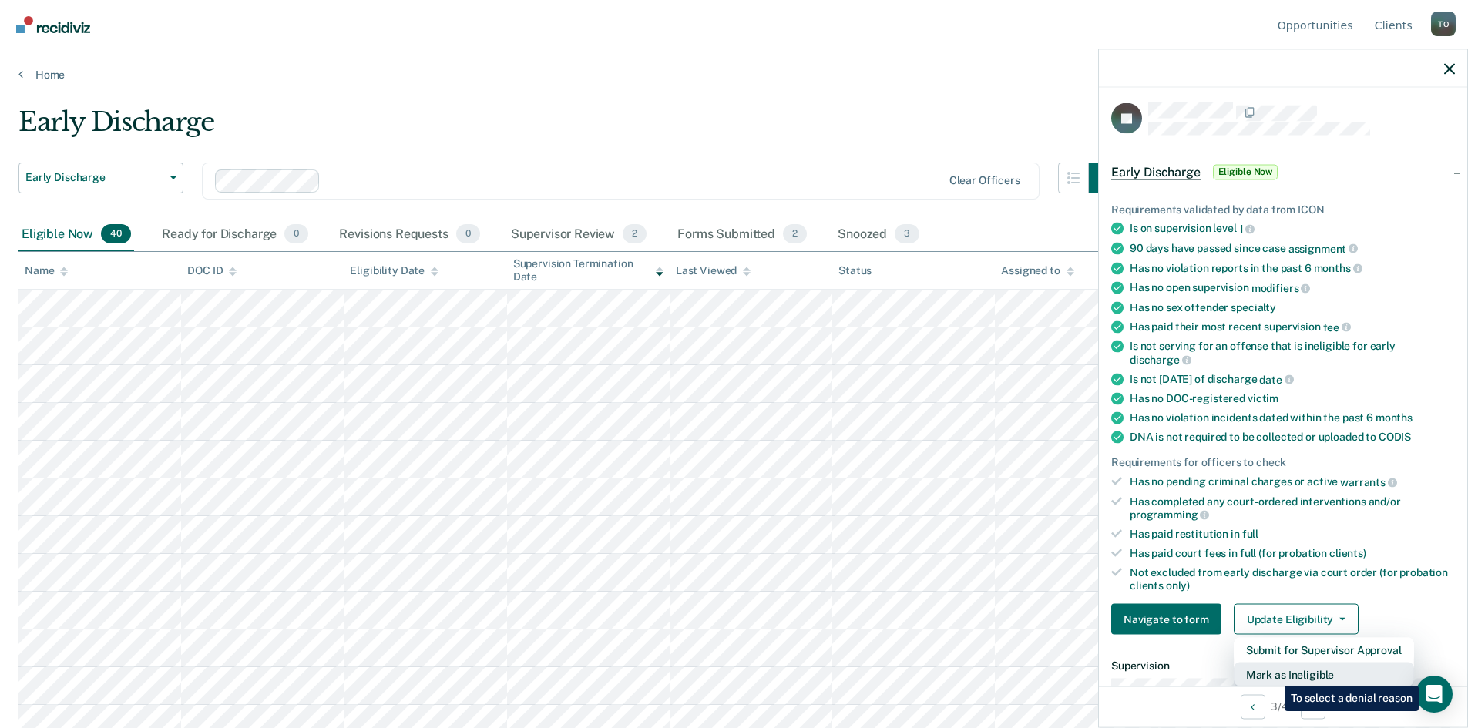
click at [1272, 674] on button "Mark as Ineligible" at bounding box center [1324, 675] width 180 height 25
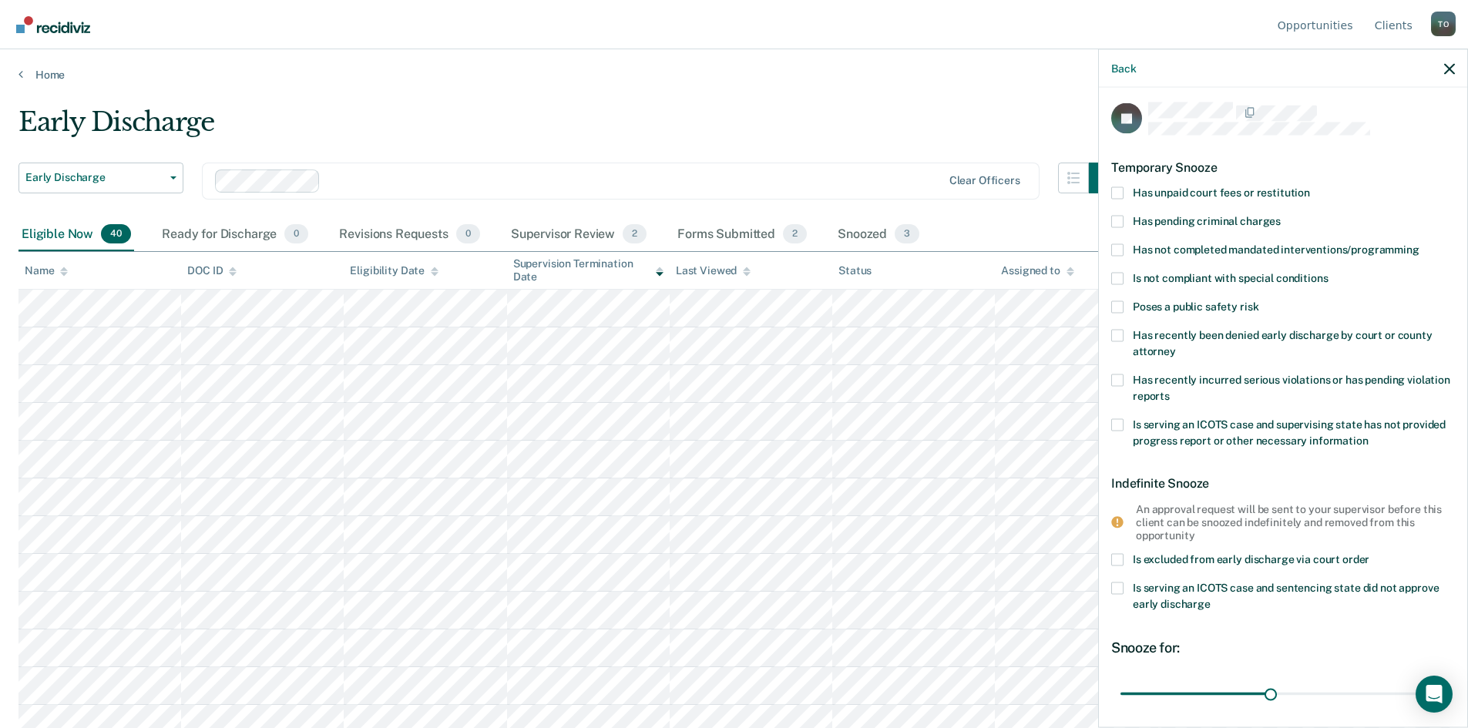
click at [1116, 277] on span at bounding box center [1117, 278] width 12 height 12
click at [1328, 272] on input "Is not compliant with special conditions" at bounding box center [1328, 272] width 0 height 0
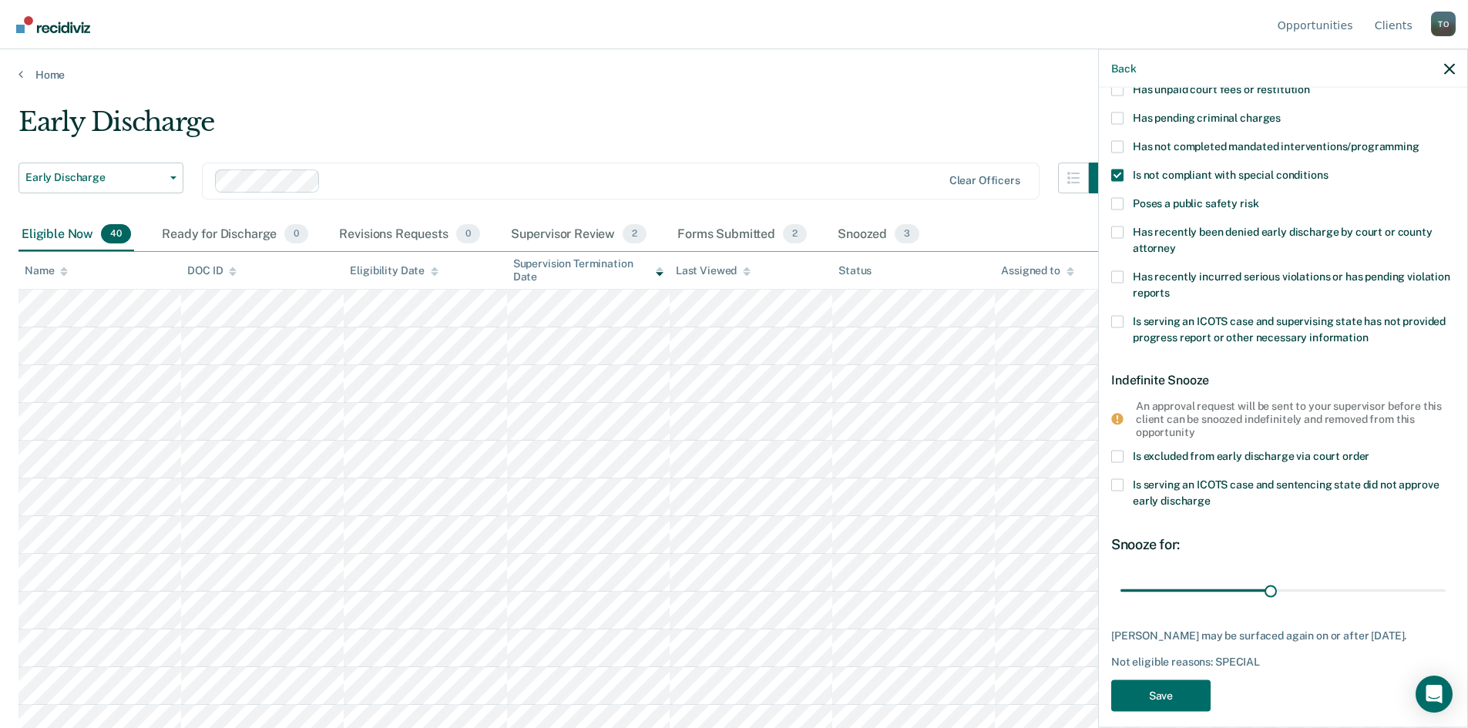
scroll to position [121, 0]
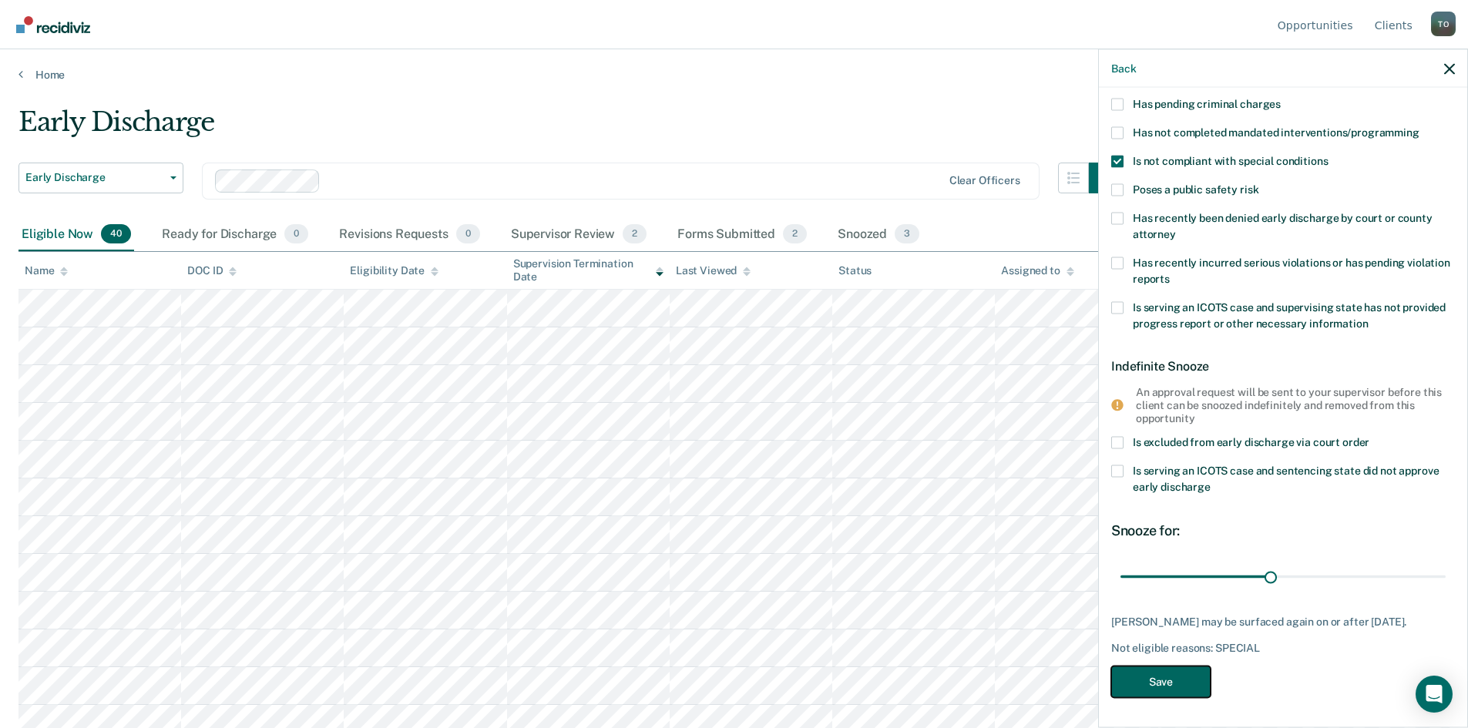
click at [1134, 679] on button "Save" at bounding box center [1160, 682] width 99 height 32
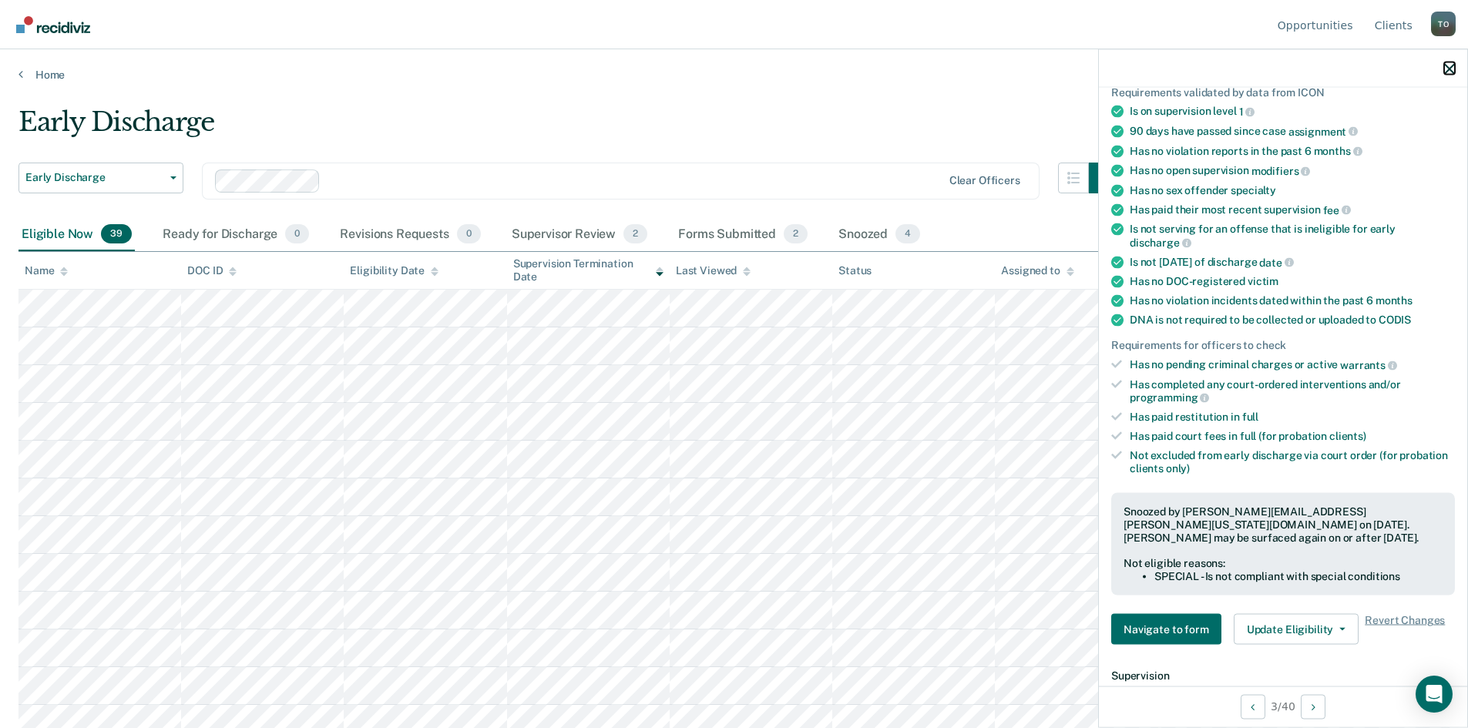
click at [1451, 74] on icon "button" at bounding box center [1449, 68] width 11 height 11
